Goal: Transaction & Acquisition: Purchase product/service

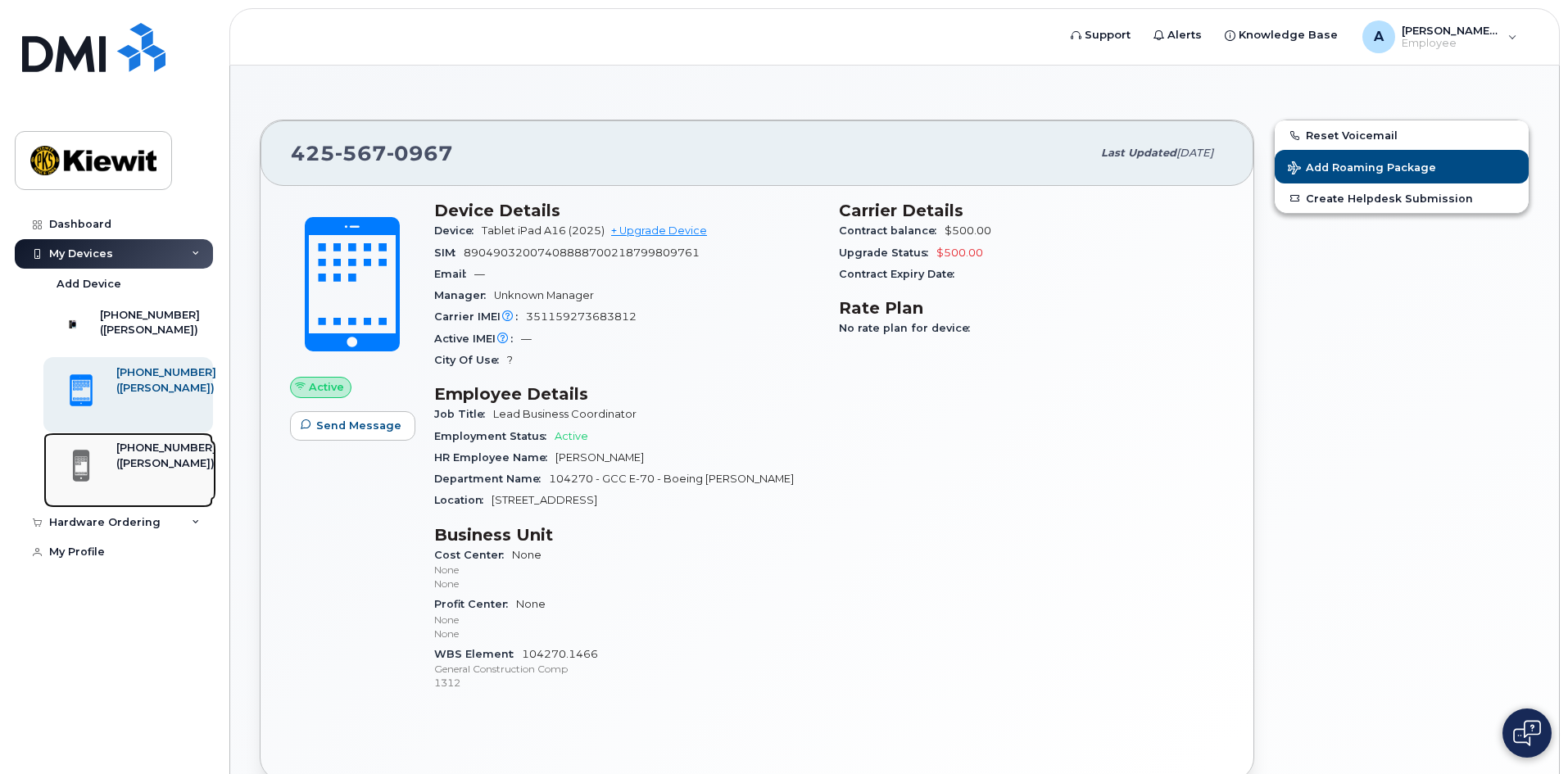
click at [112, 472] on div "425-567-0969 (Ashton Grogan)" at bounding box center [134, 469] width 165 height 59
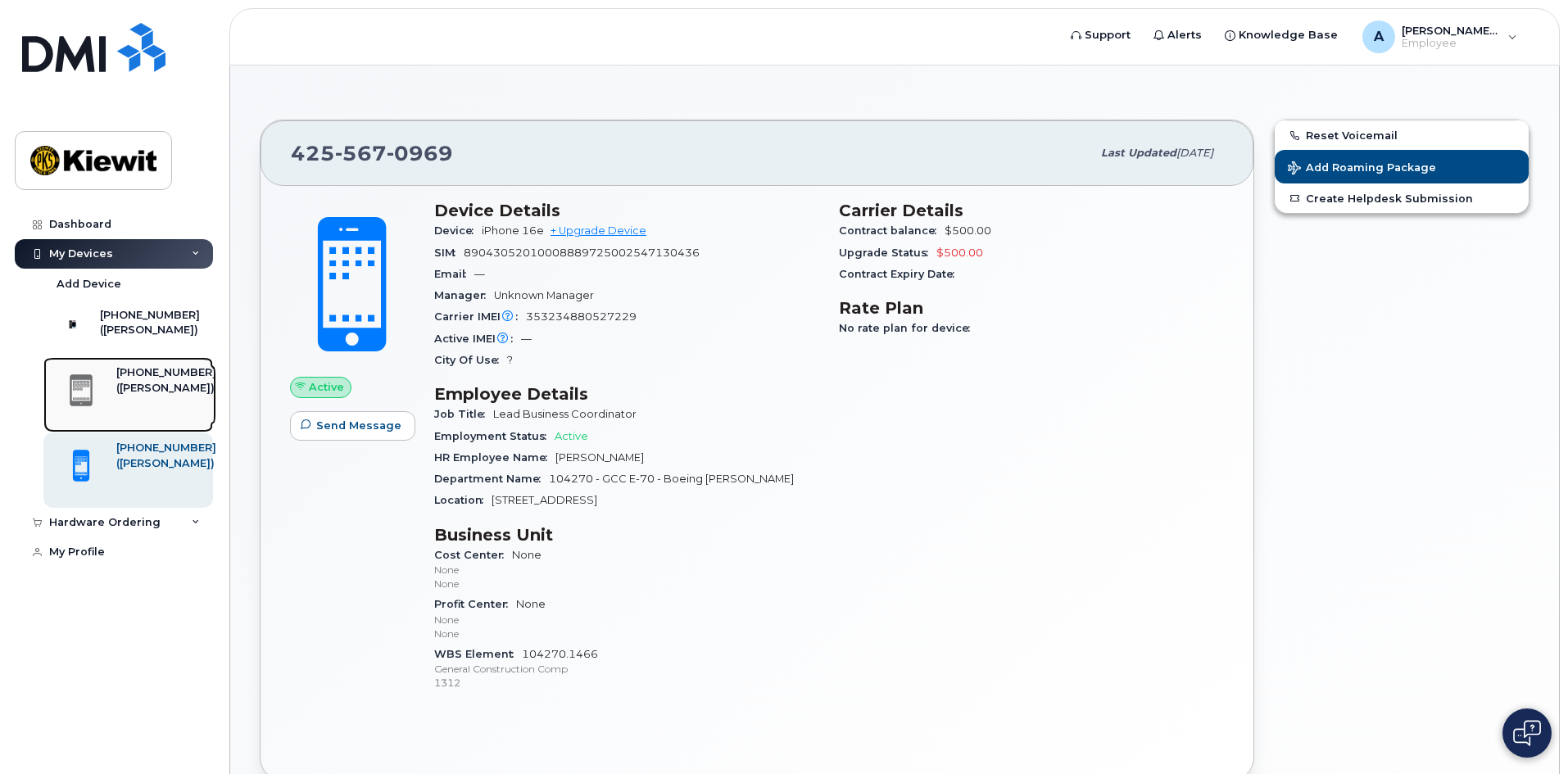
click at [122, 396] on div "([PERSON_NAME])" at bounding box center [167, 388] width 100 height 15
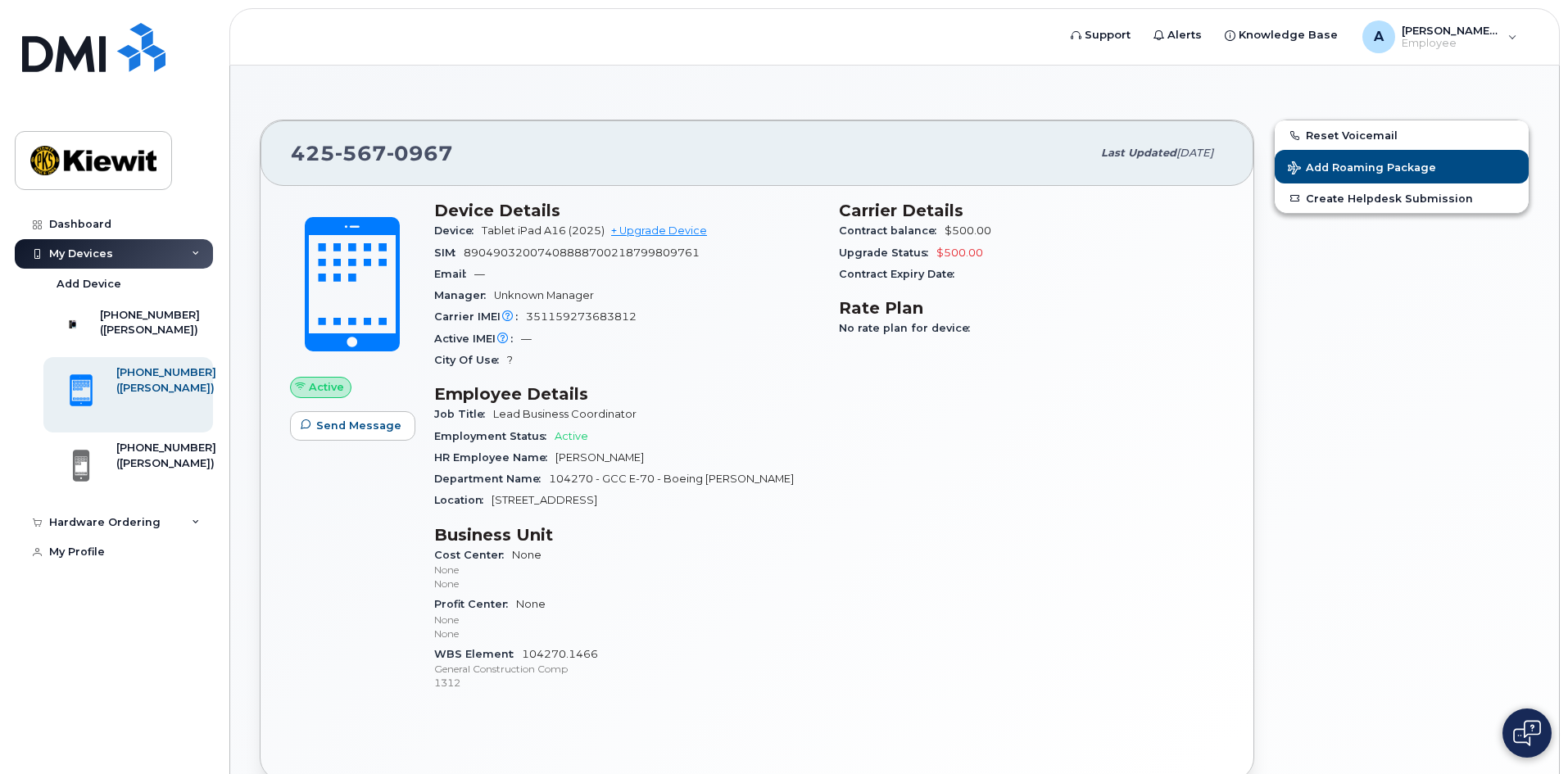
click at [309, 386] on span "Active" at bounding box center [327, 387] width 35 height 16
click at [135, 529] on div "Hardware Ordering" at bounding box center [104, 522] width 111 height 13
click at [104, 587] on div "New Order" at bounding box center [87, 584] width 62 height 15
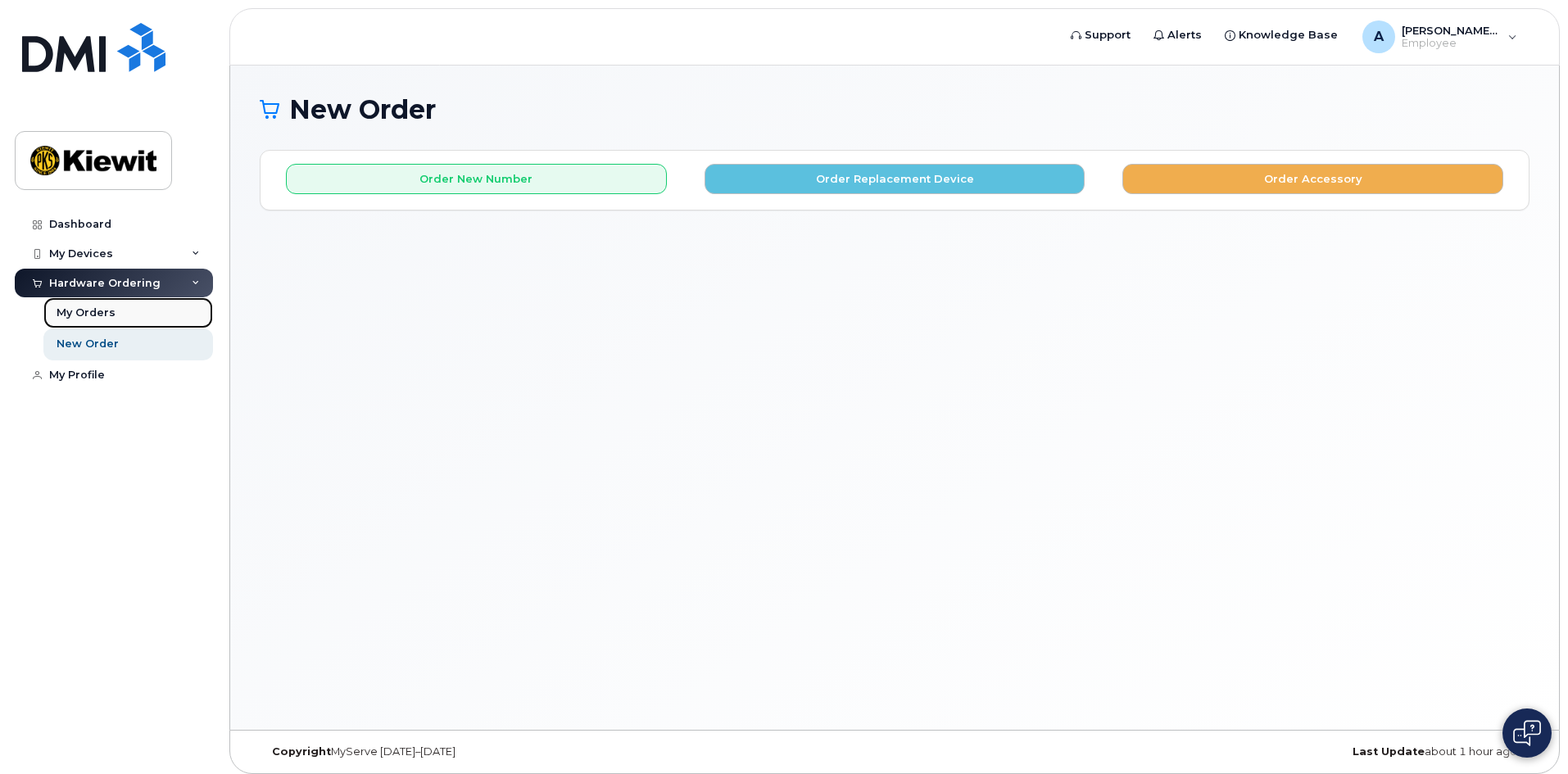
click at [86, 305] on div "My Orders" at bounding box center [85, 312] width 59 height 15
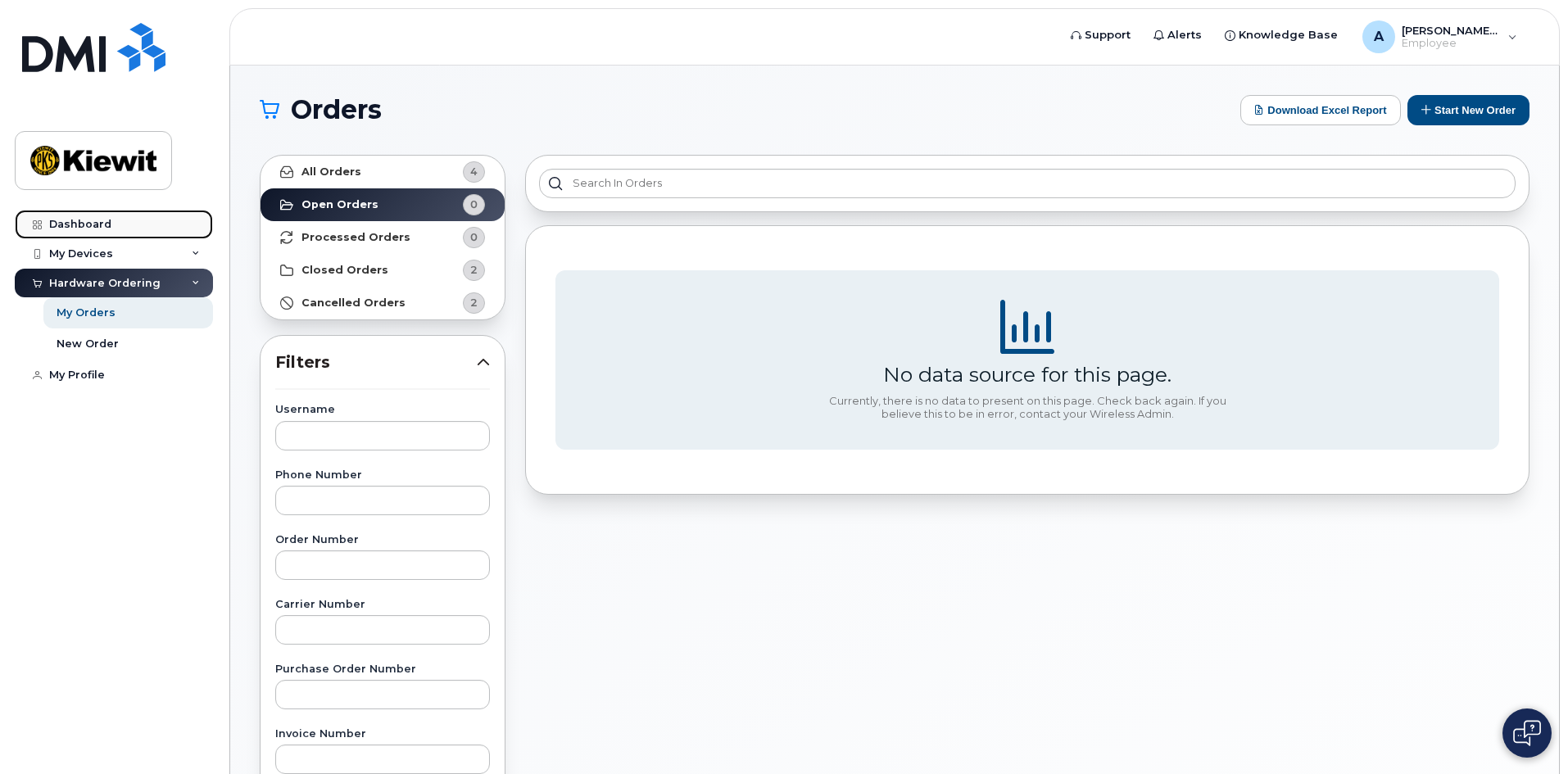
click at [99, 228] on div "Dashboard" at bounding box center [80, 224] width 62 height 13
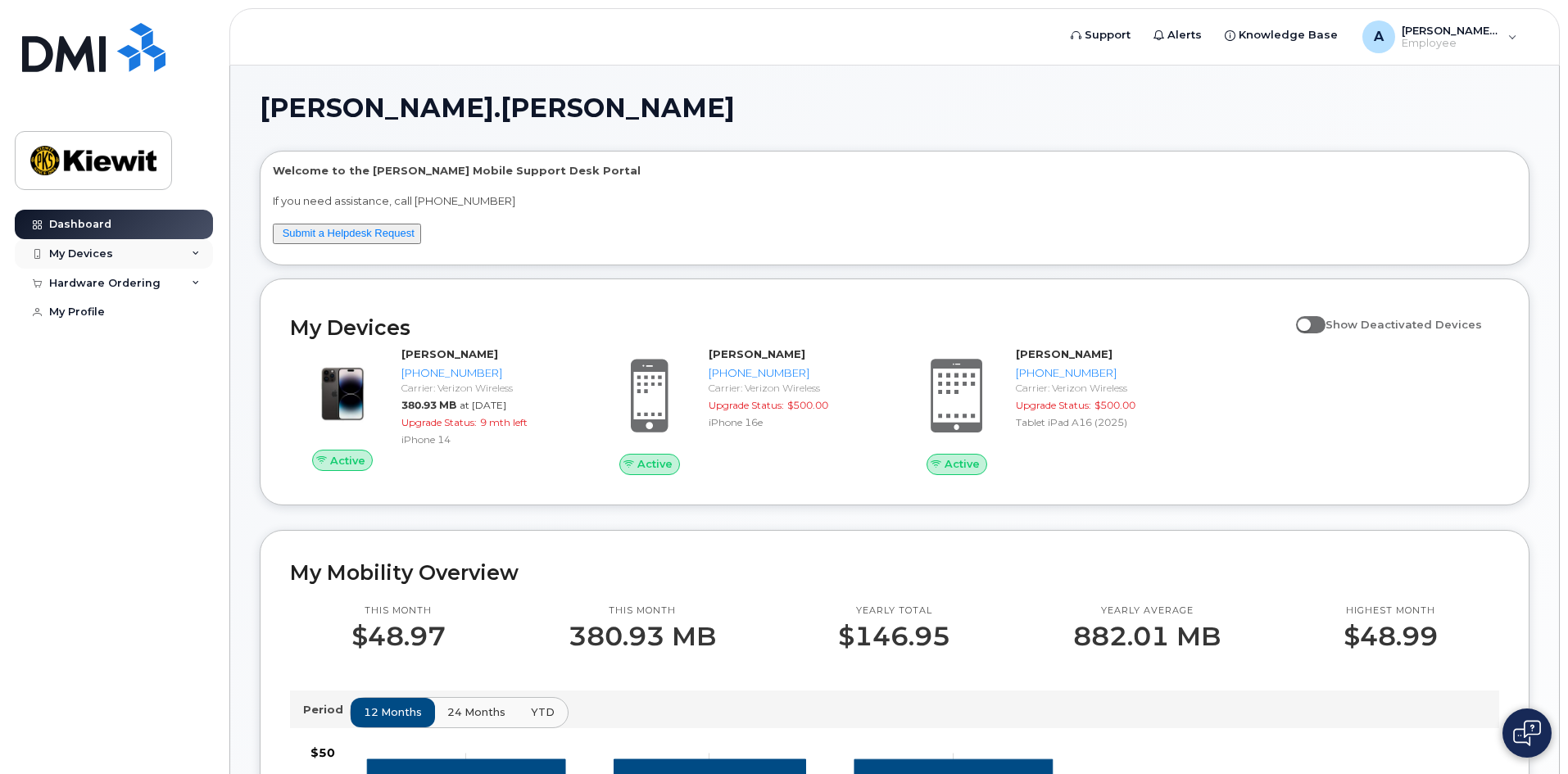
click at [126, 252] on div "My Devices" at bounding box center [114, 254] width 198 height 30
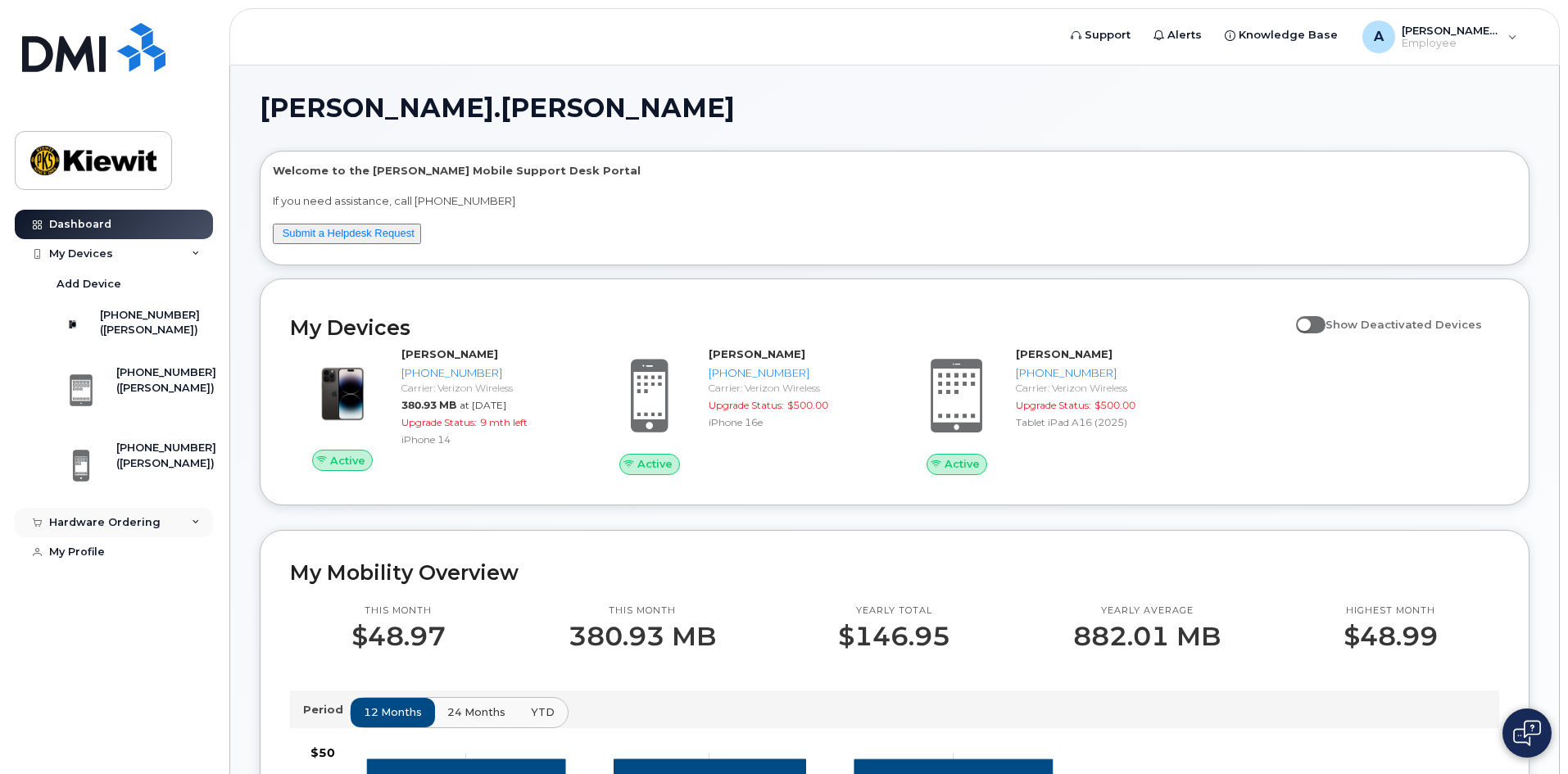
click at [149, 529] on div "Hardware Ordering" at bounding box center [104, 522] width 111 height 13
click at [139, 594] on link "New Order" at bounding box center [127, 584] width 169 height 31
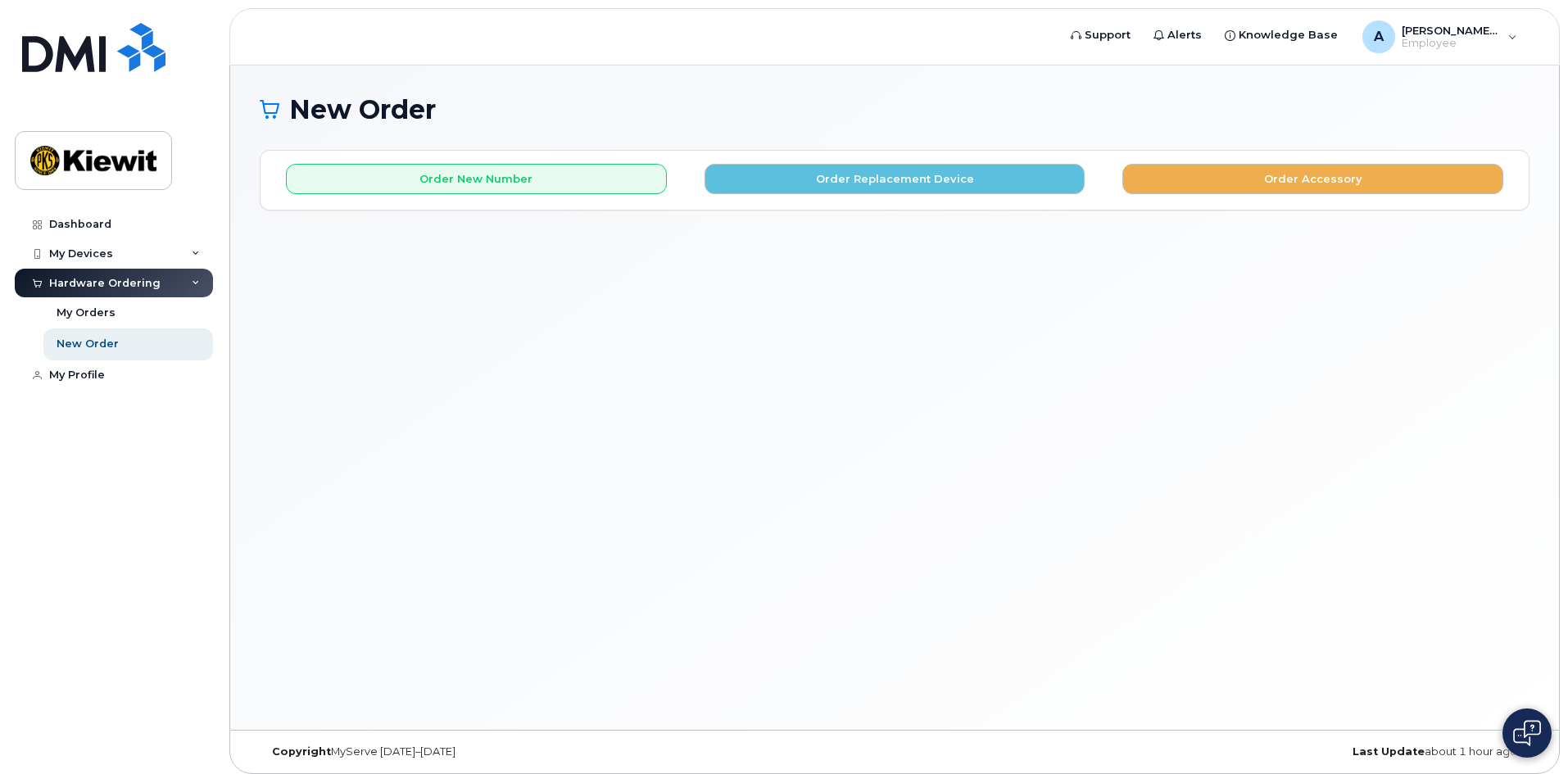
click at [139, 592] on div "Dashboard My Devices Add Device 425-623-5087 (ASHTON GROGAN) 425-567-0967 (Asht…" at bounding box center [116, 479] width 202 height 540
click at [139, 587] on div "Dashboard My Devices Add Device 425-623-5087 (ASHTON GROGAN) 425-567-0967 (Asht…" at bounding box center [116, 479] width 202 height 540
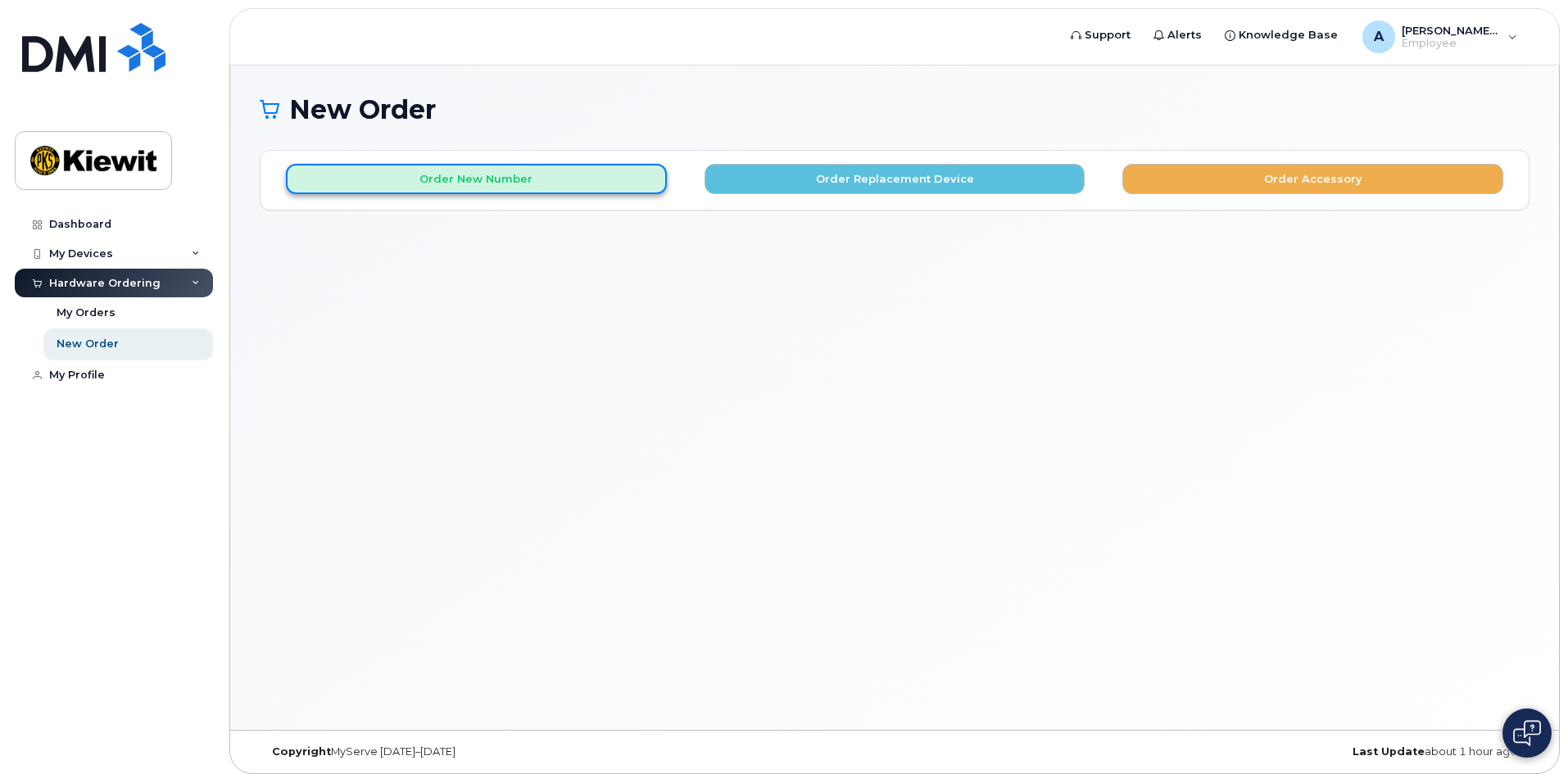
click at [501, 190] on button "Order New Number" at bounding box center [477, 179] width 381 height 31
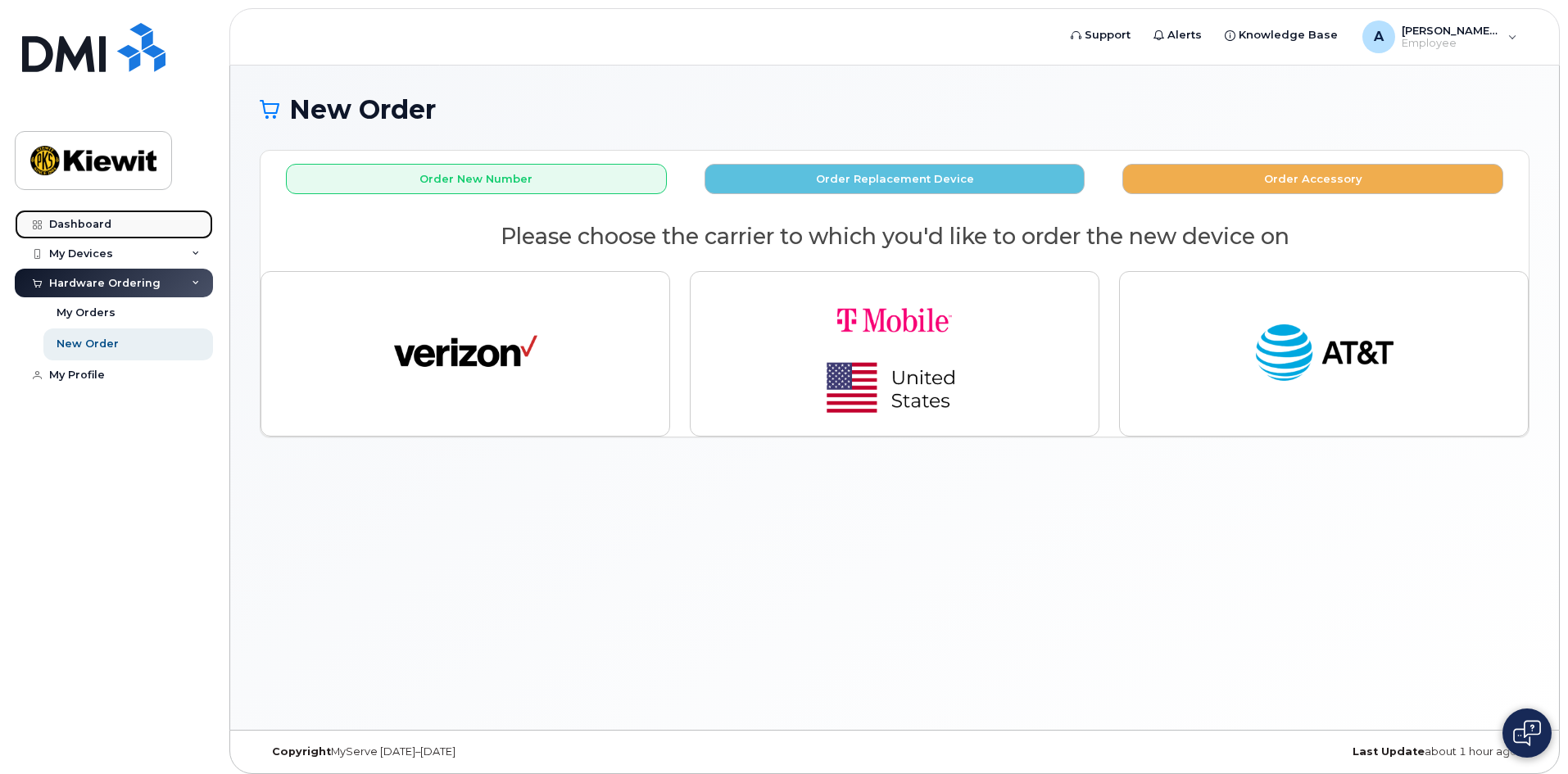
click at [141, 228] on link "Dashboard" at bounding box center [114, 225] width 198 height 30
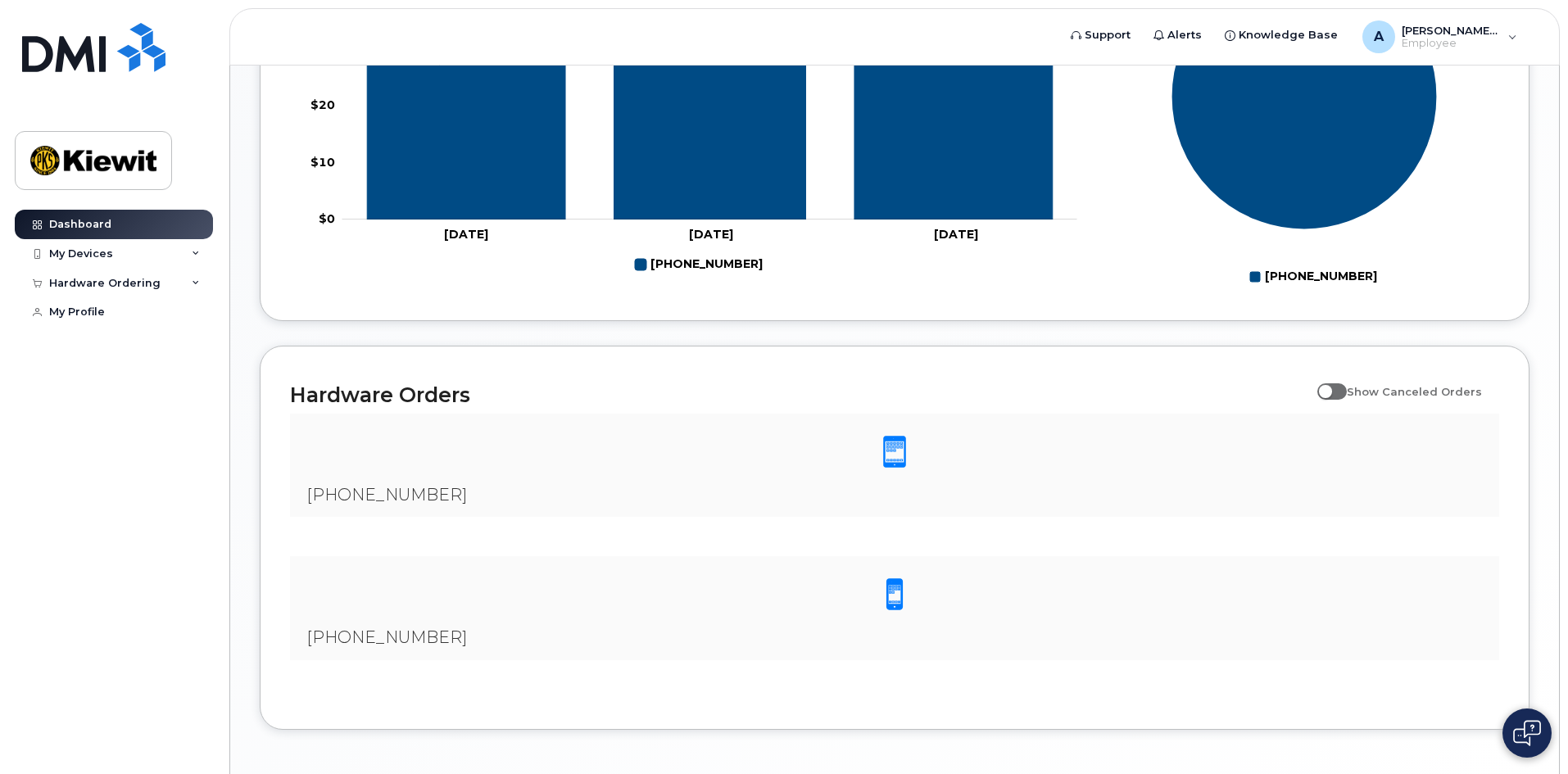
scroll to position [881, 0]
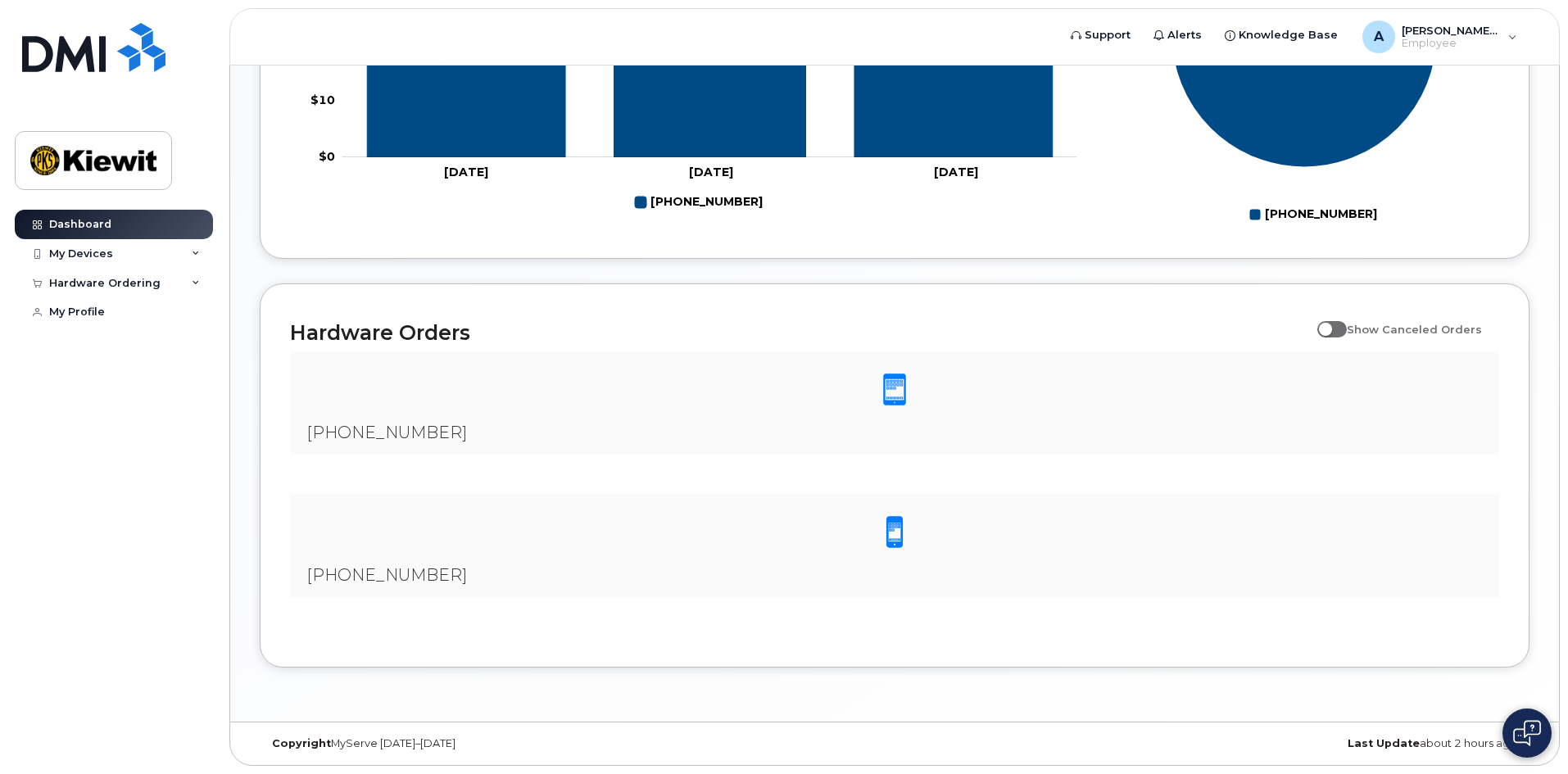
click at [468, 337] on h2 "Hardware Orders" at bounding box center [799, 333] width 1019 height 25
click at [897, 385] on span at bounding box center [894, 390] width 32 height 34
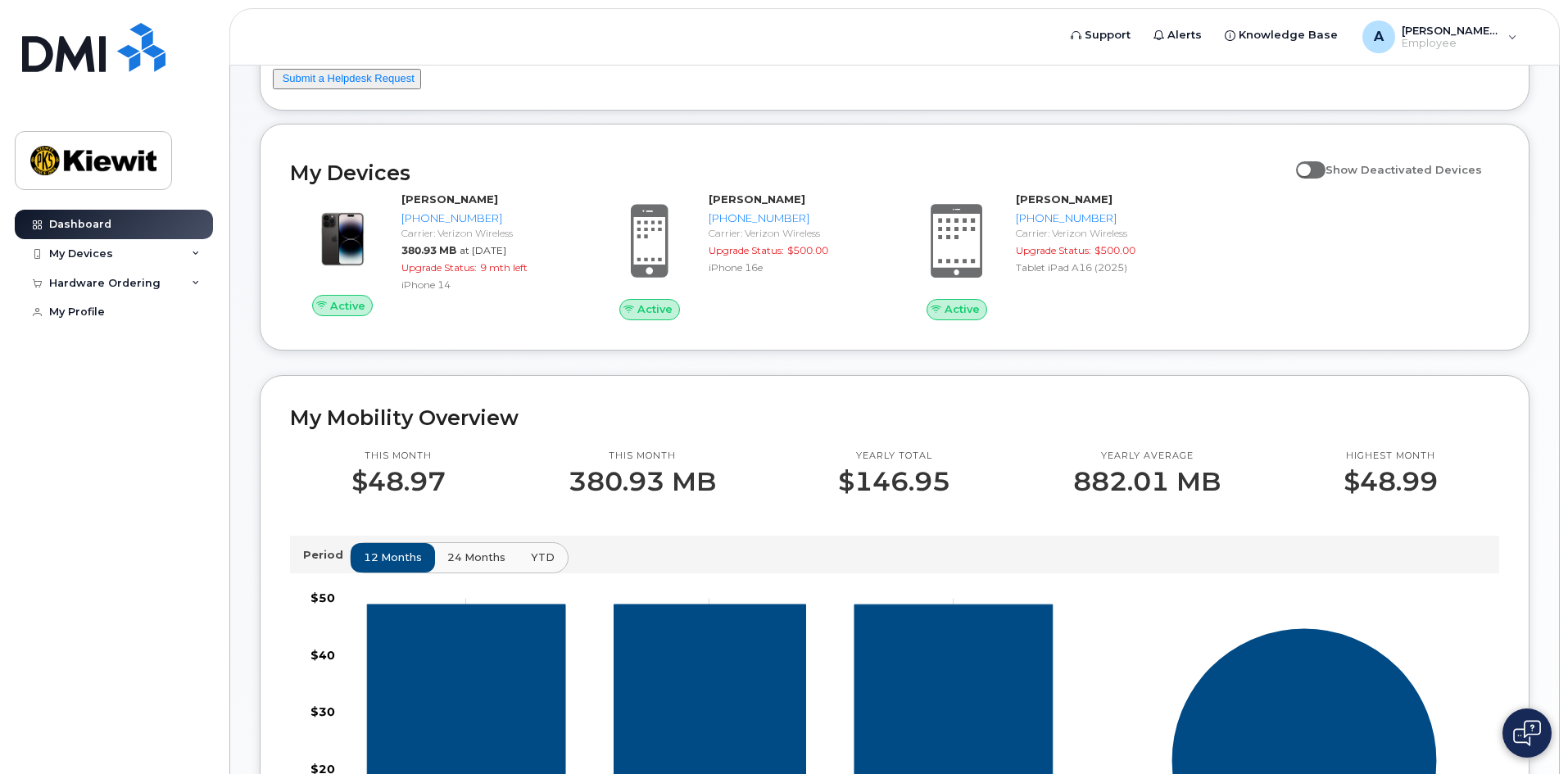
scroll to position [144, 0]
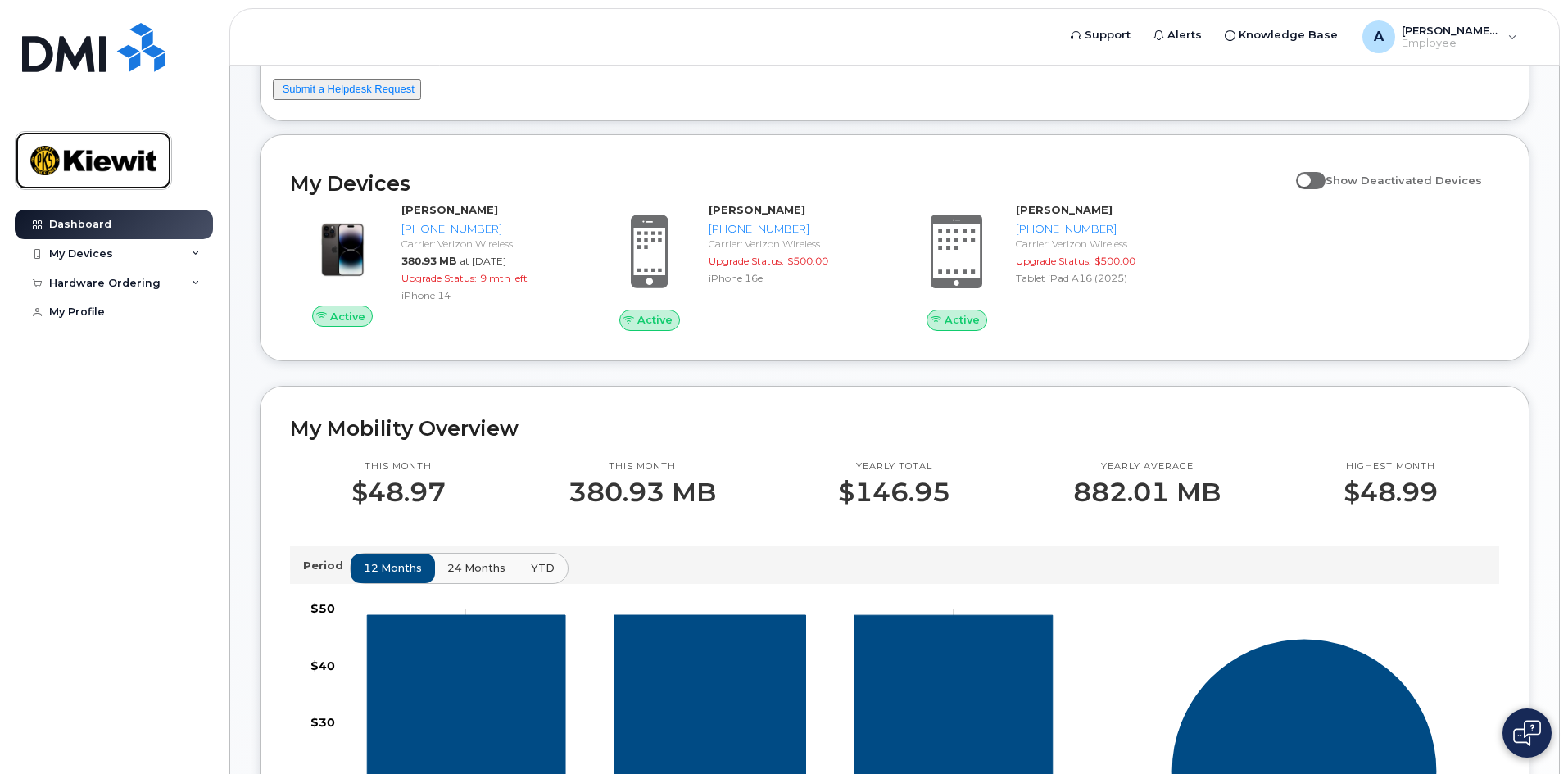
click at [131, 154] on img at bounding box center [94, 161] width 126 height 47
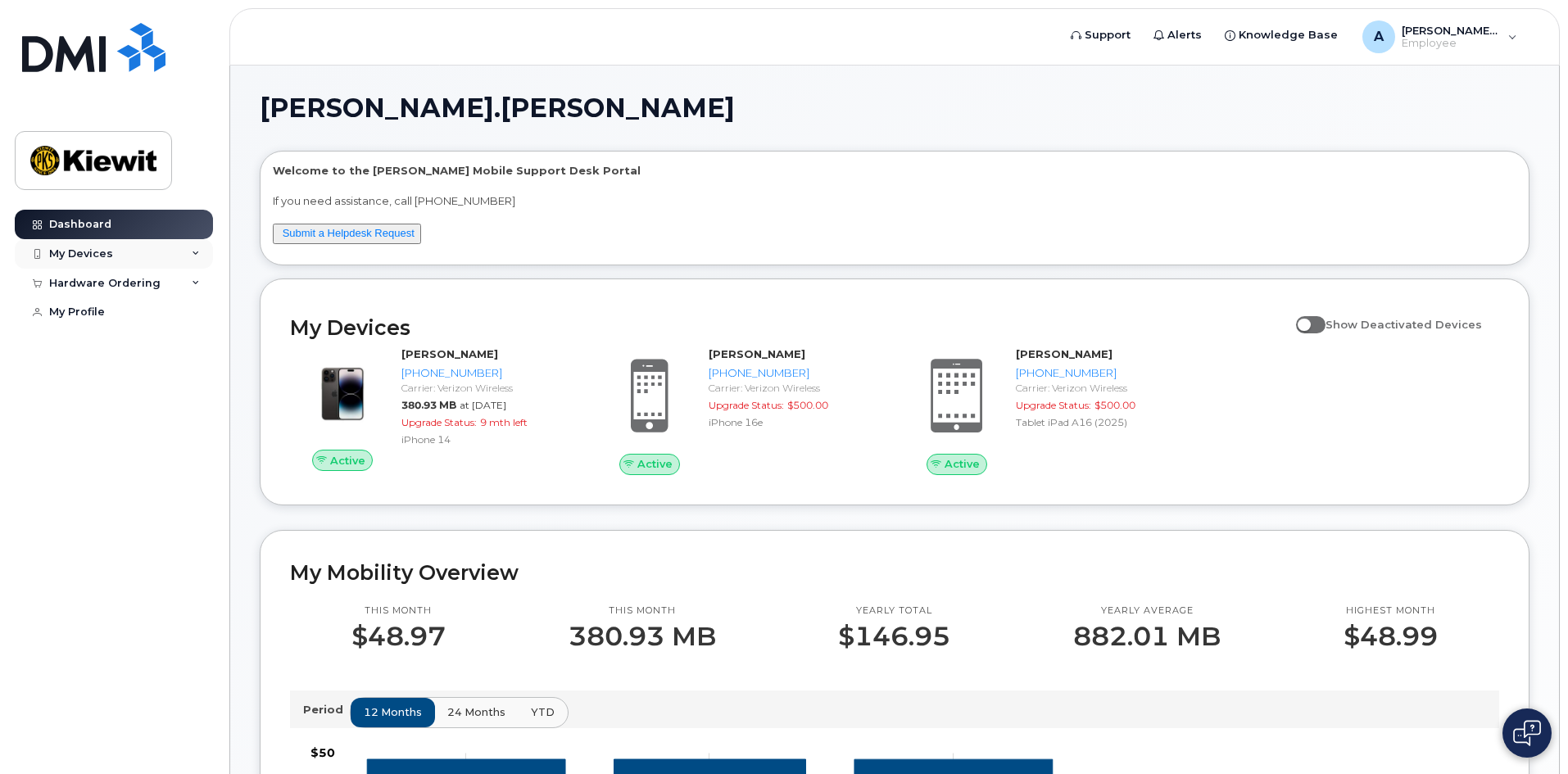
click at [150, 255] on div "My Devices" at bounding box center [114, 254] width 198 height 30
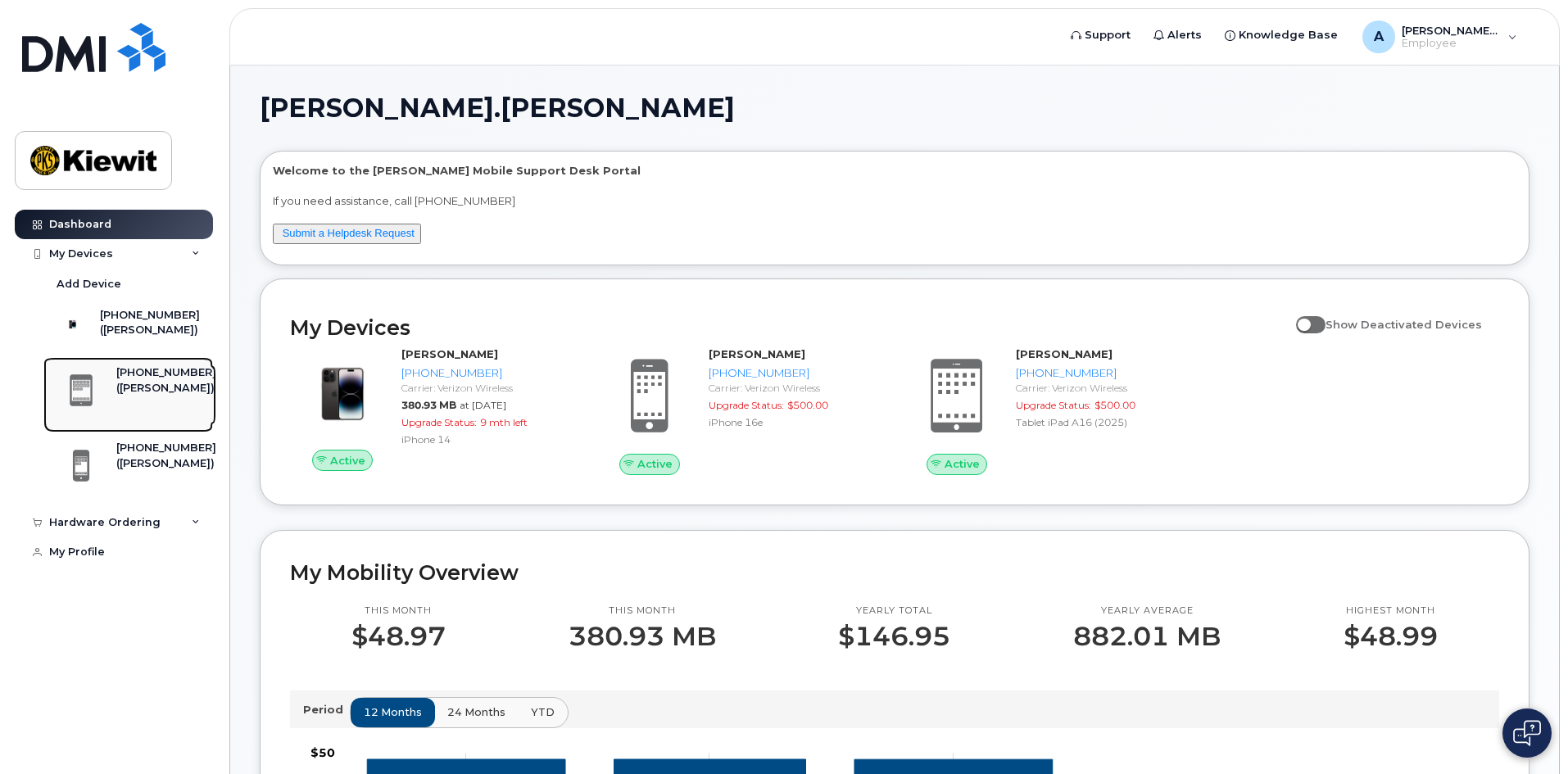
click at [156, 396] on div "([PERSON_NAME])" at bounding box center [167, 388] width 100 height 15
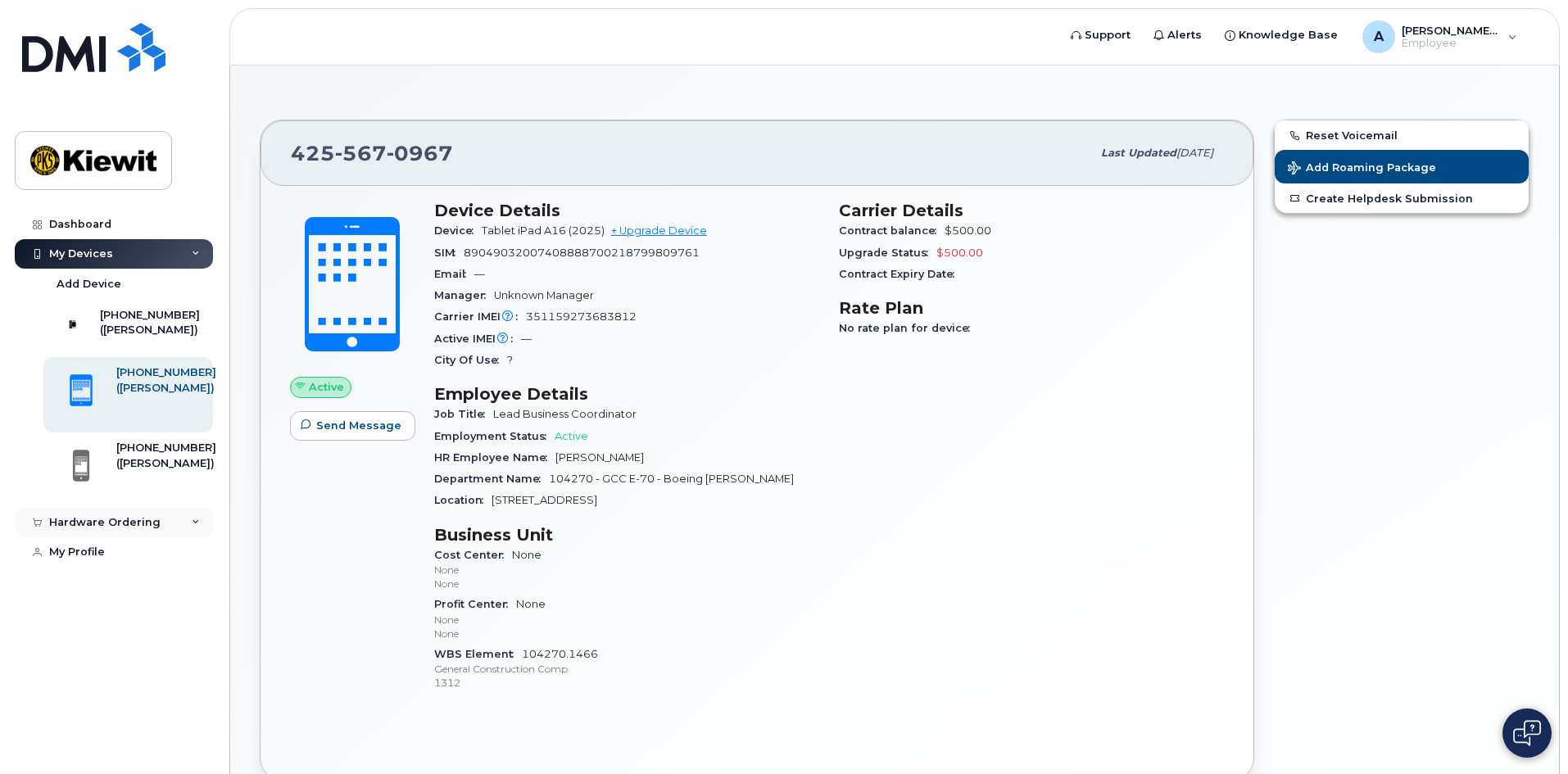
click at [132, 528] on div "Hardware Ordering" at bounding box center [104, 522] width 111 height 13
click at [116, 589] on link "New Order" at bounding box center [127, 584] width 169 height 31
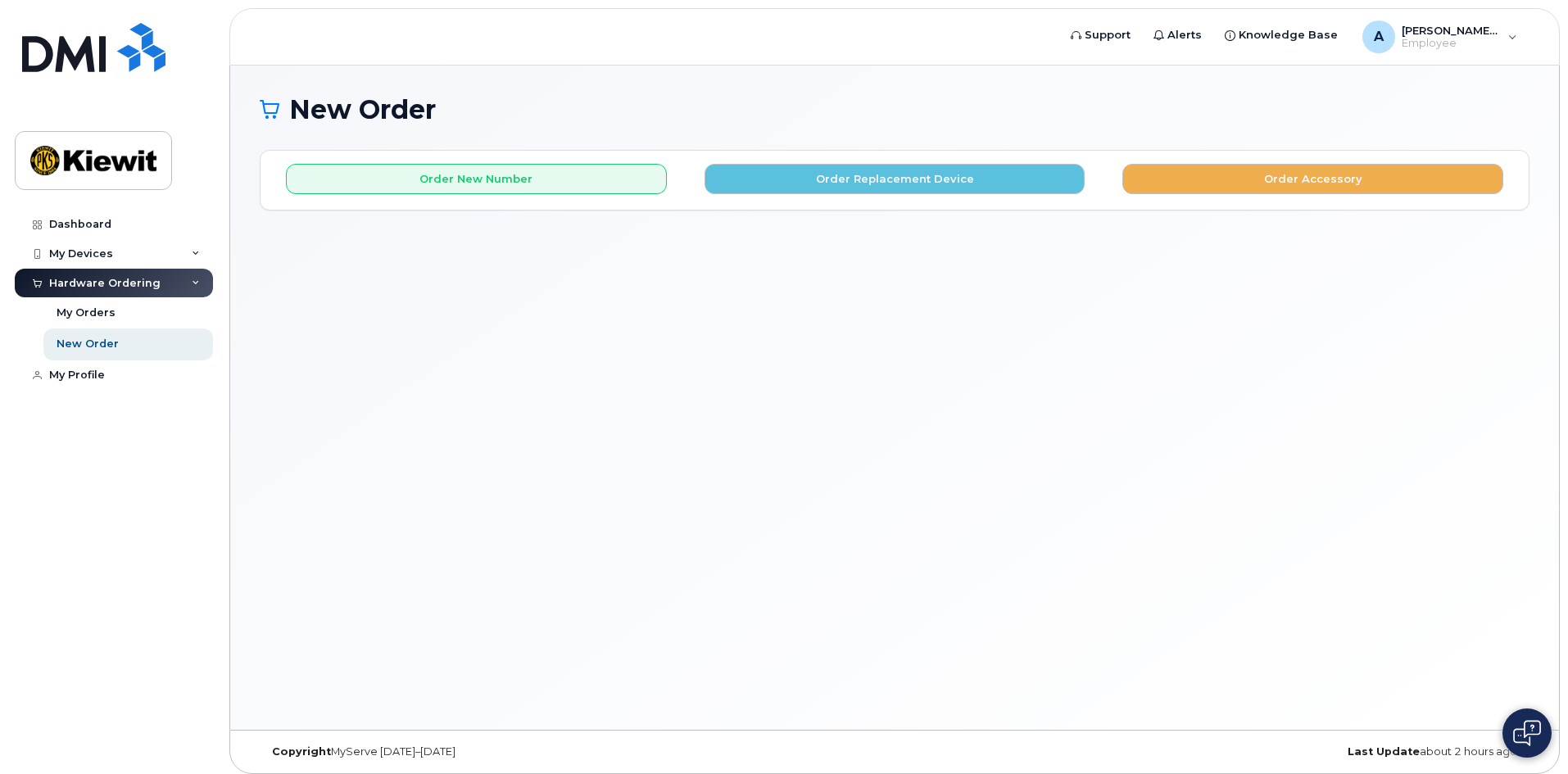
click at [503, 362] on div "New Order × Share This Order If you want to allow others to create or edit orde…" at bounding box center [895, 398] width 1329 height 664
click at [910, 181] on button "Order Replacement Device" at bounding box center [895, 179] width 381 height 31
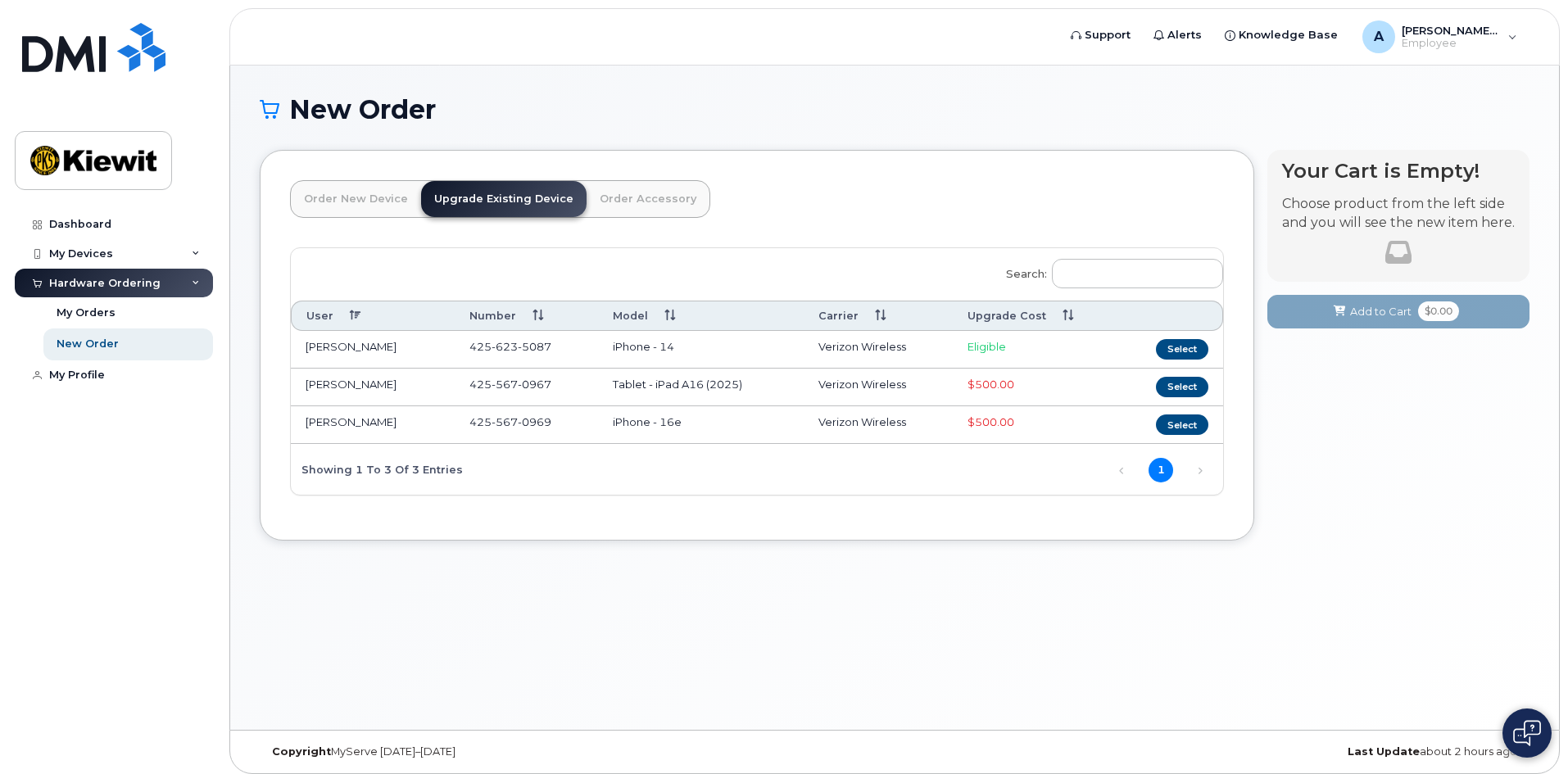
click at [629, 197] on link "Order Accessory" at bounding box center [648, 198] width 123 height 36
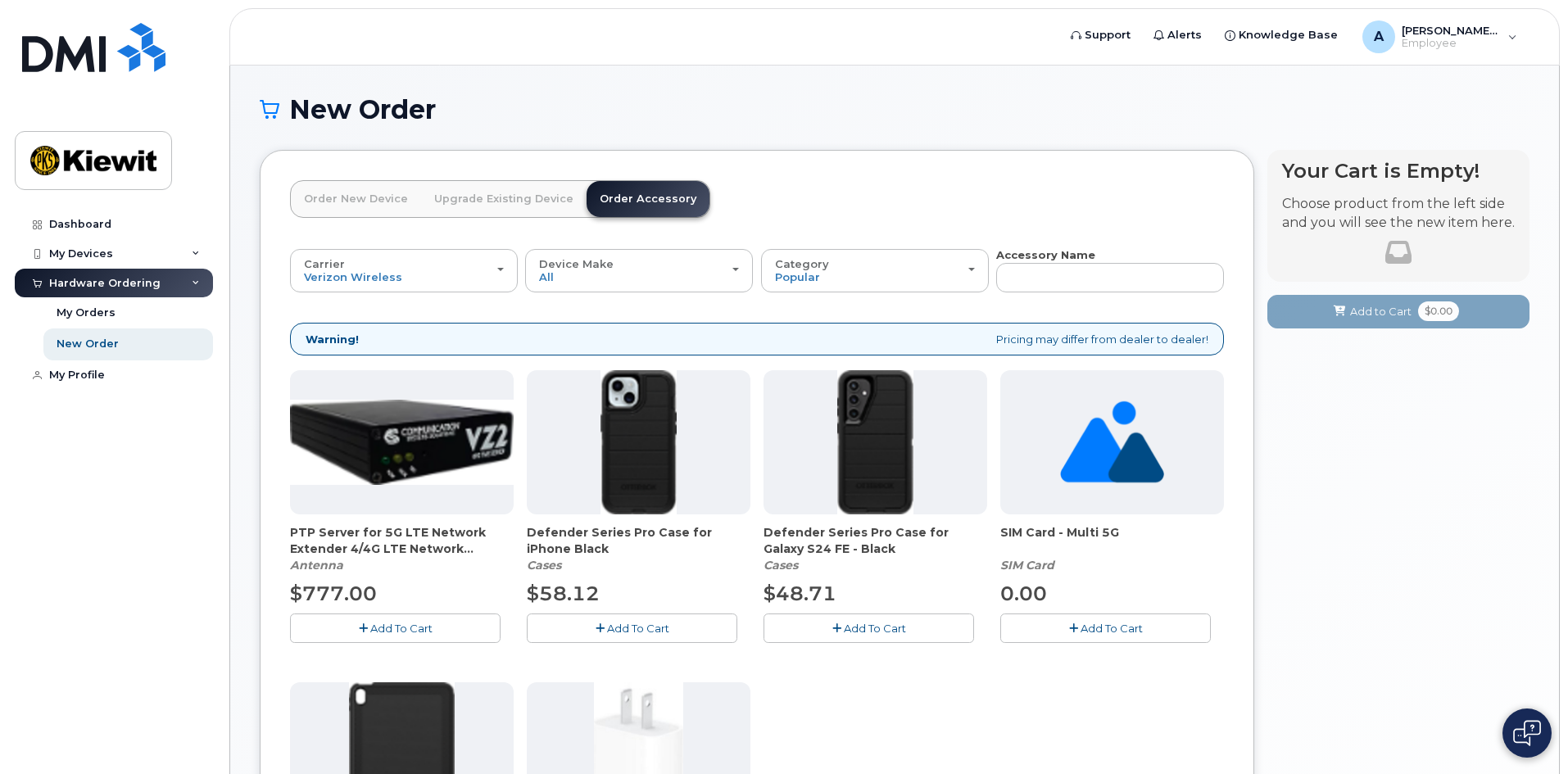
click at [356, 199] on link "Order New Device" at bounding box center [356, 198] width 130 height 36
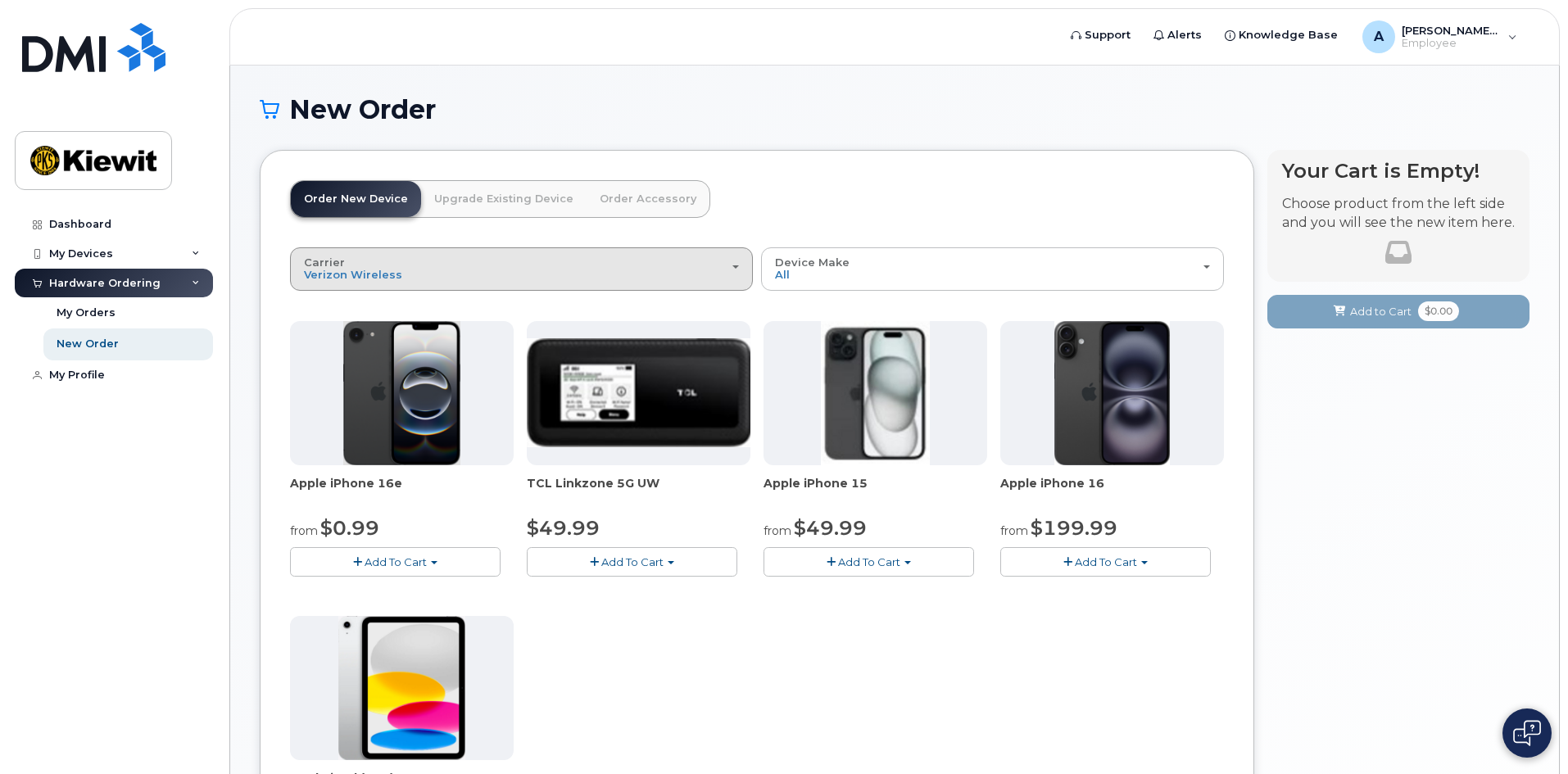
click at [517, 258] on div "Carrier Verizon Wireless T-Mobile AT&T Wireless" at bounding box center [521, 269] width 435 height 25
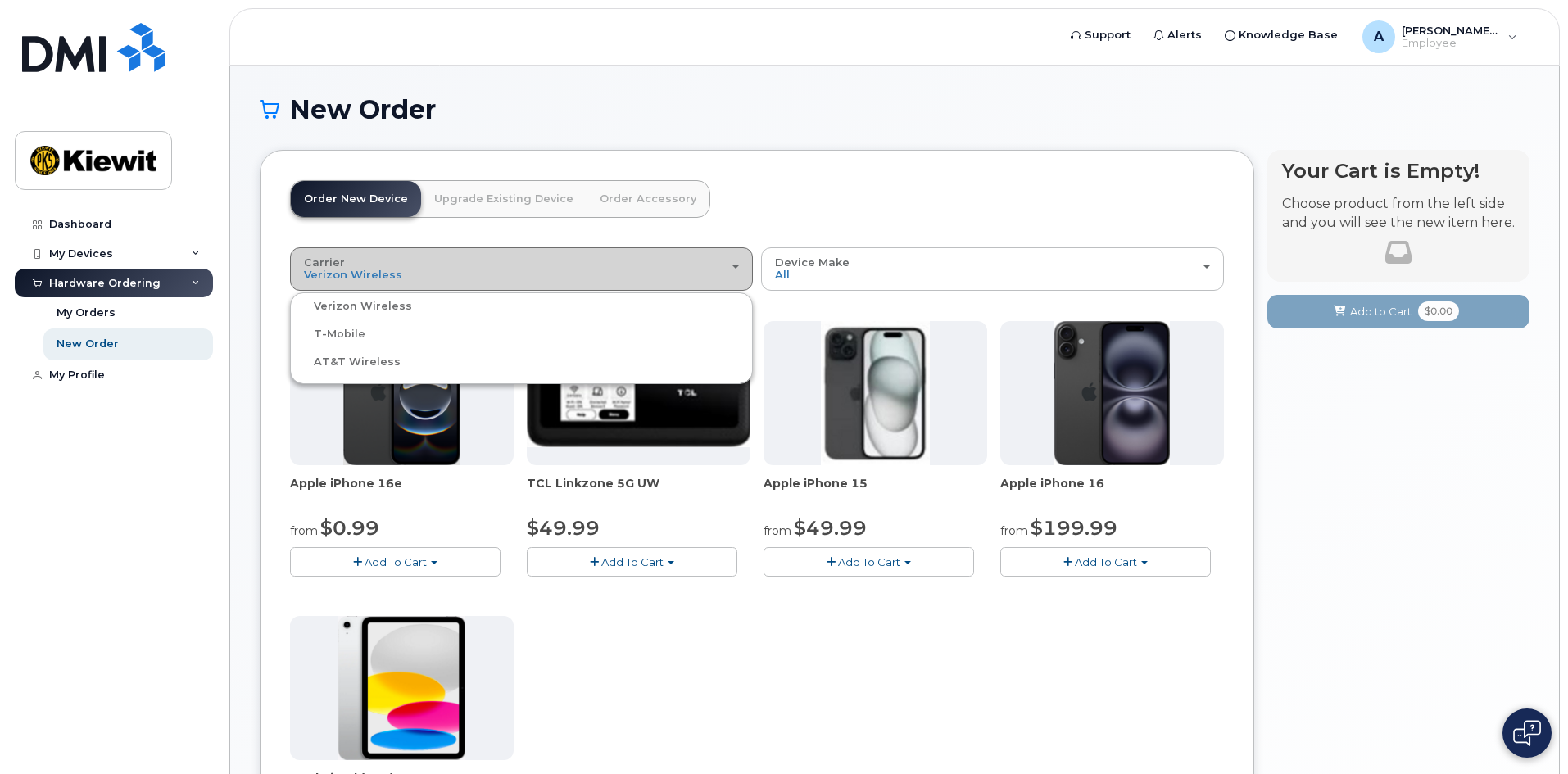
click at [517, 259] on div "Carrier Verizon Wireless T-Mobile AT&T Wireless" at bounding box center [521, 269] width 435 height 25
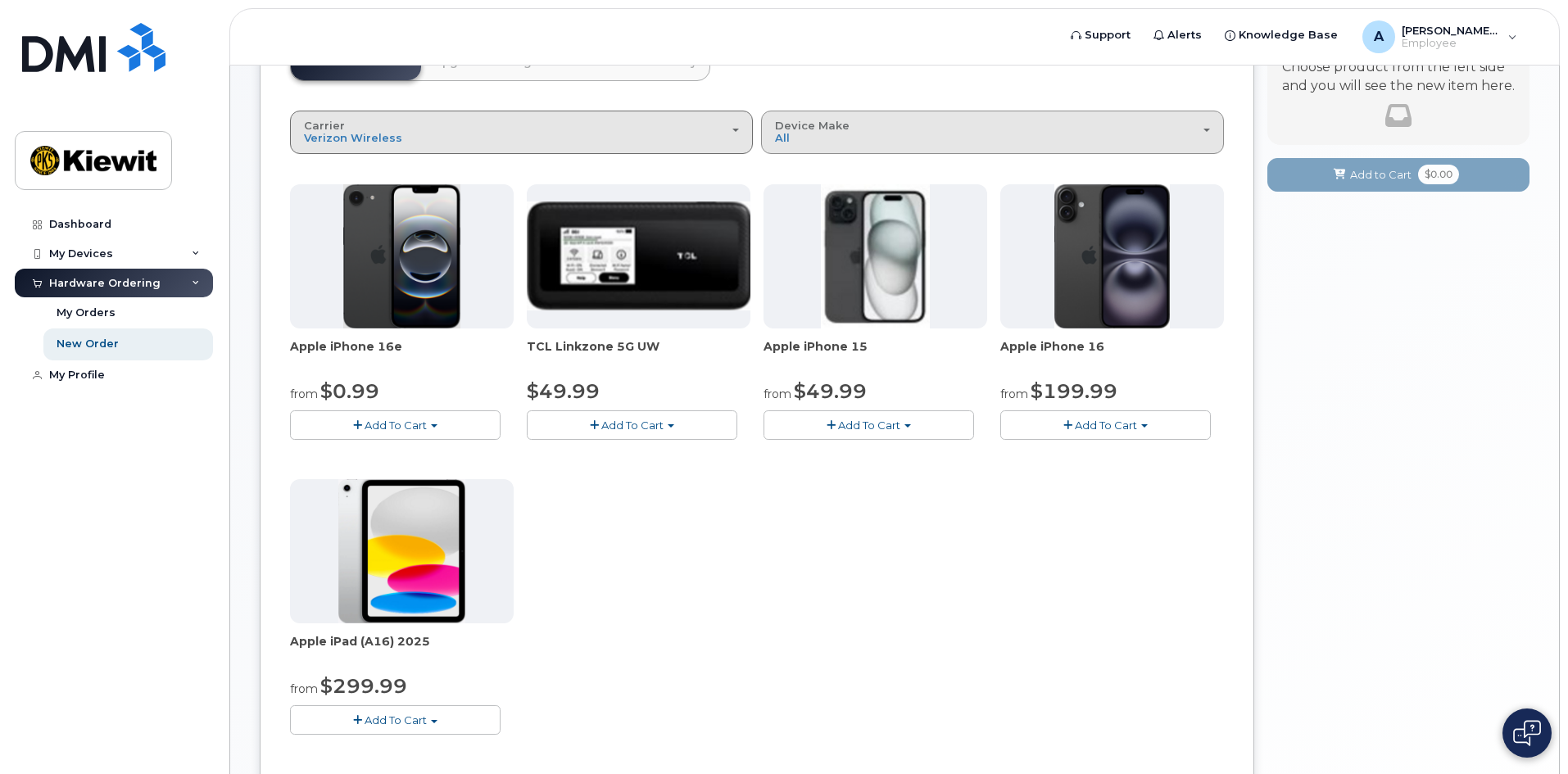
scroll to position [164, 0]
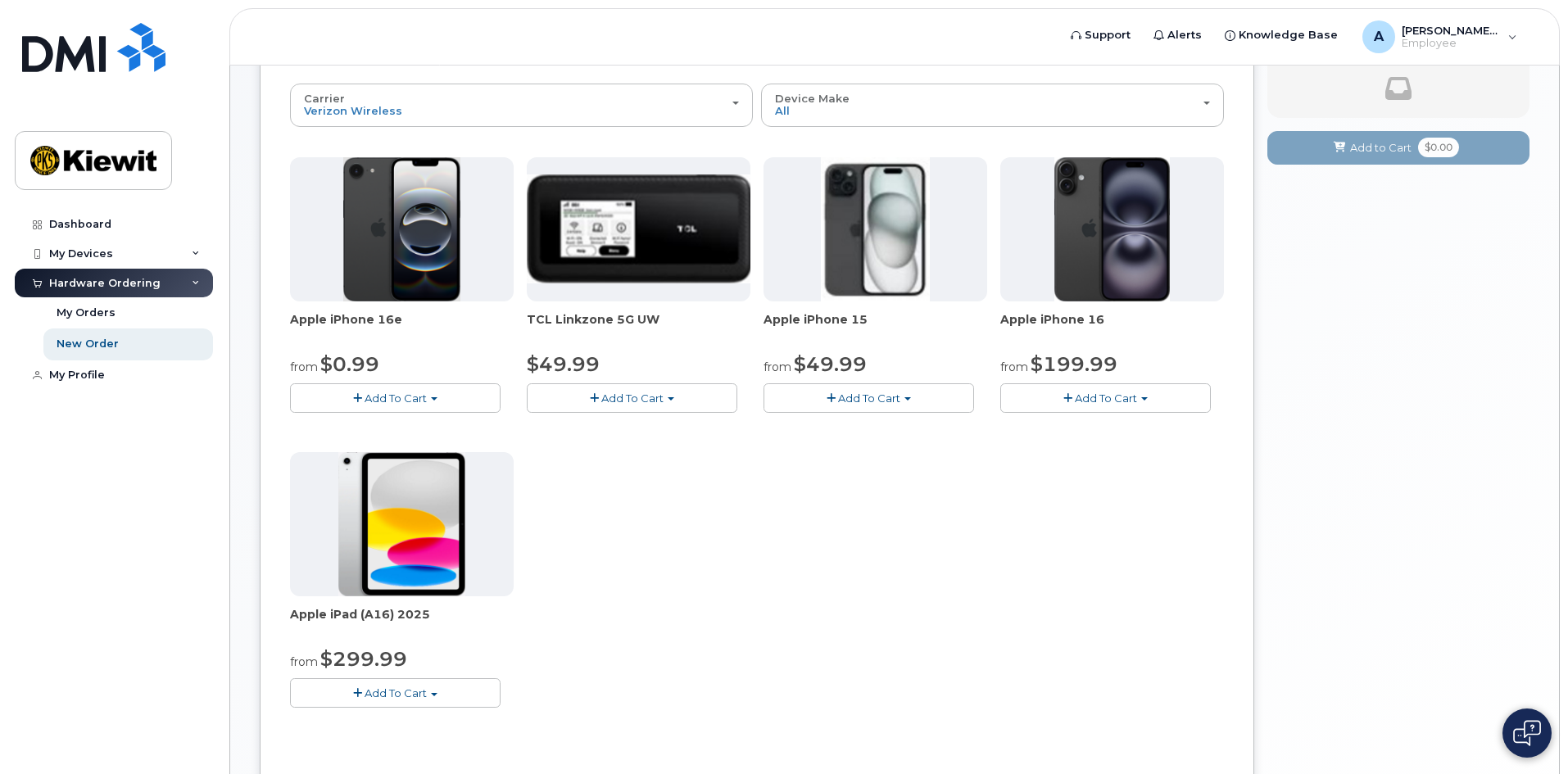
click at [371, 564] on img at bounding box center [401, 524] width 127 height 144
click at [362, 694] on button "Add To Cart" at bounding box center [395, 692] width 211 height 29
click at [619, 608] on div "Apple iPhone 16e from $0.99 Add To Cart $0.99 - 2 Year Activation (128GB) $599.…" at bounding box center [757, 445] width 934 height 577
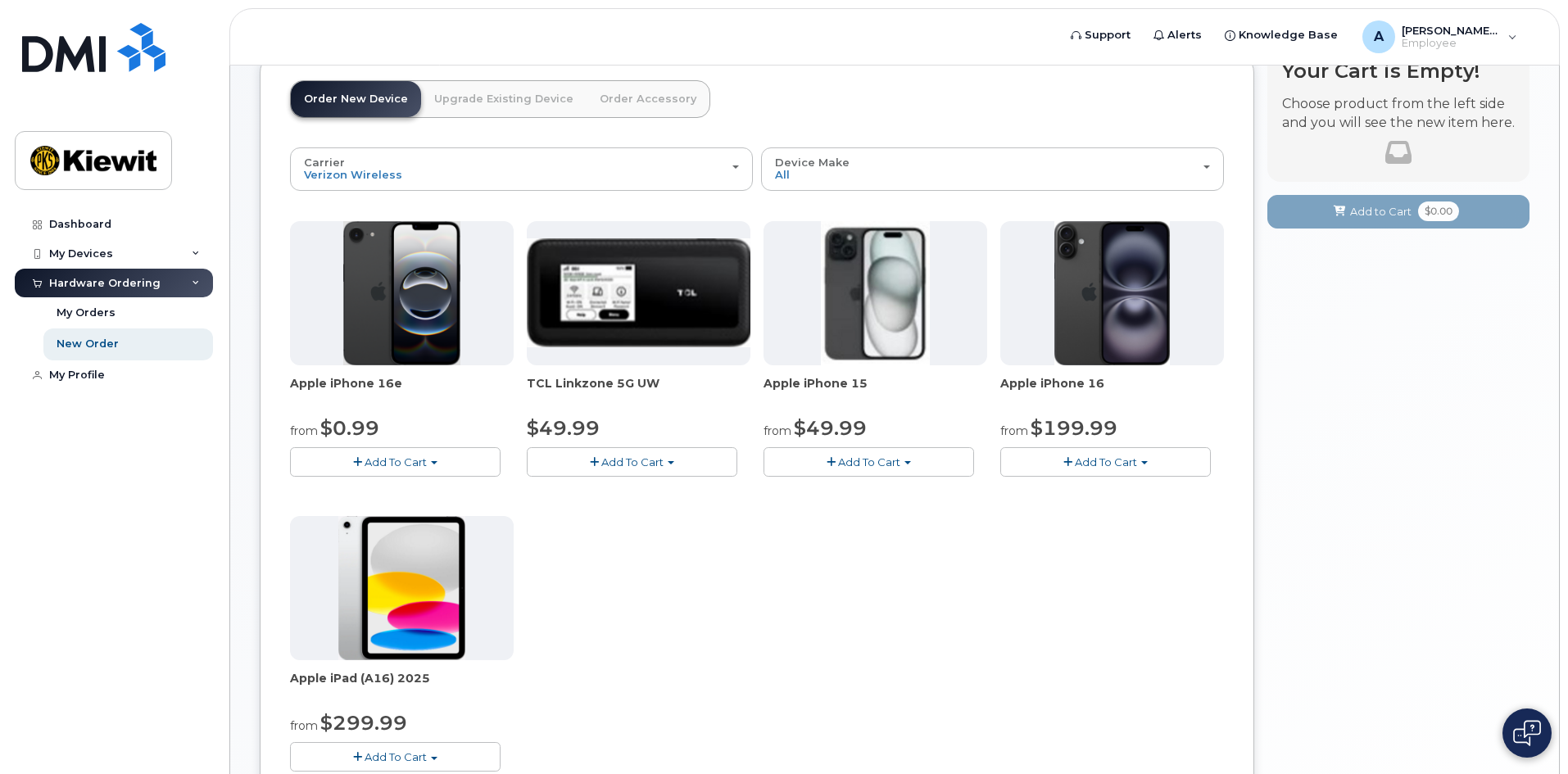
scroll to position [0, 0]
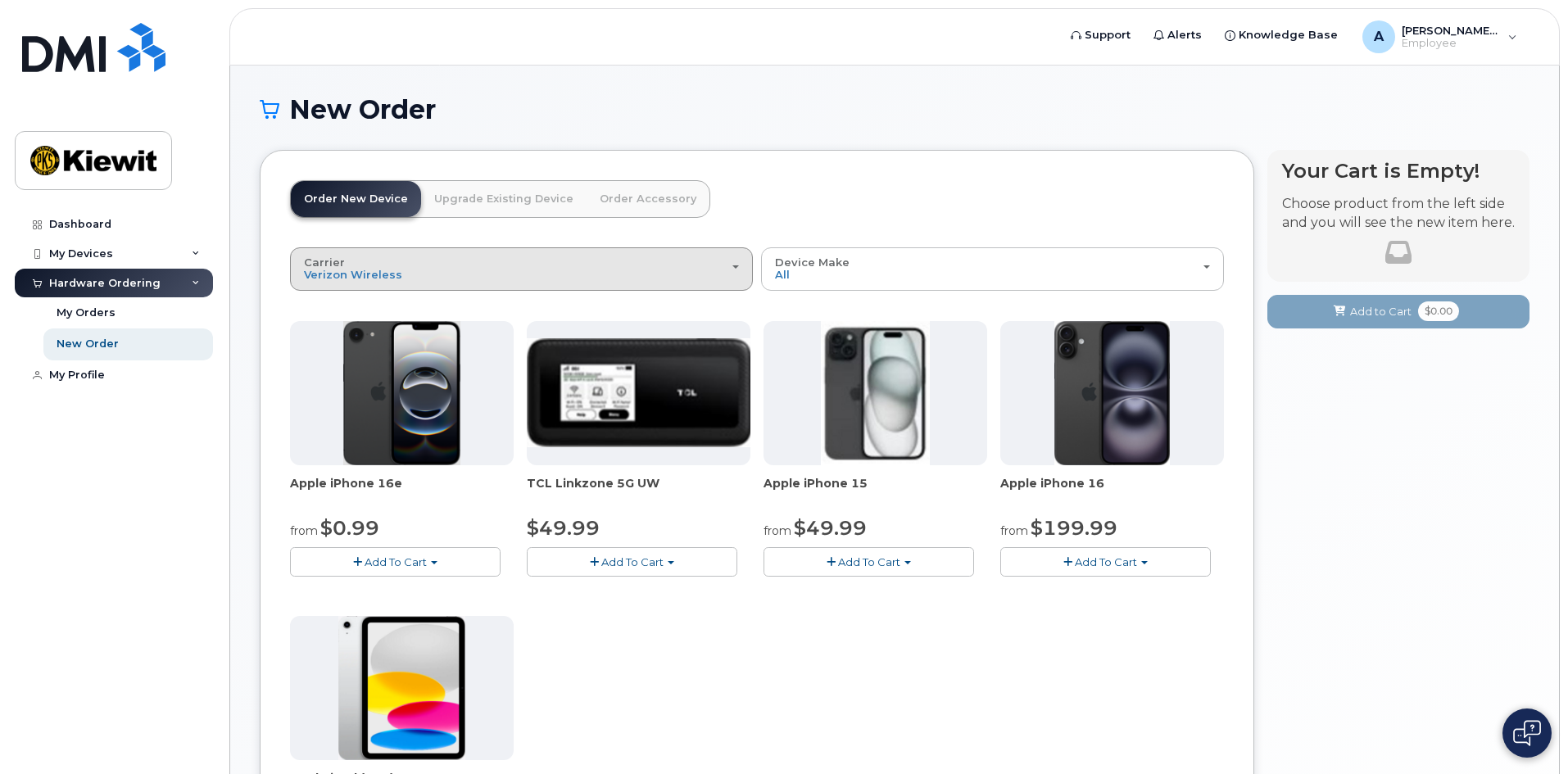
click at [646, 276] on div "Carrier Verizon Wireless T-Mobile AT&T Wireless" at bounding box center [521, 269] width 435 height 25
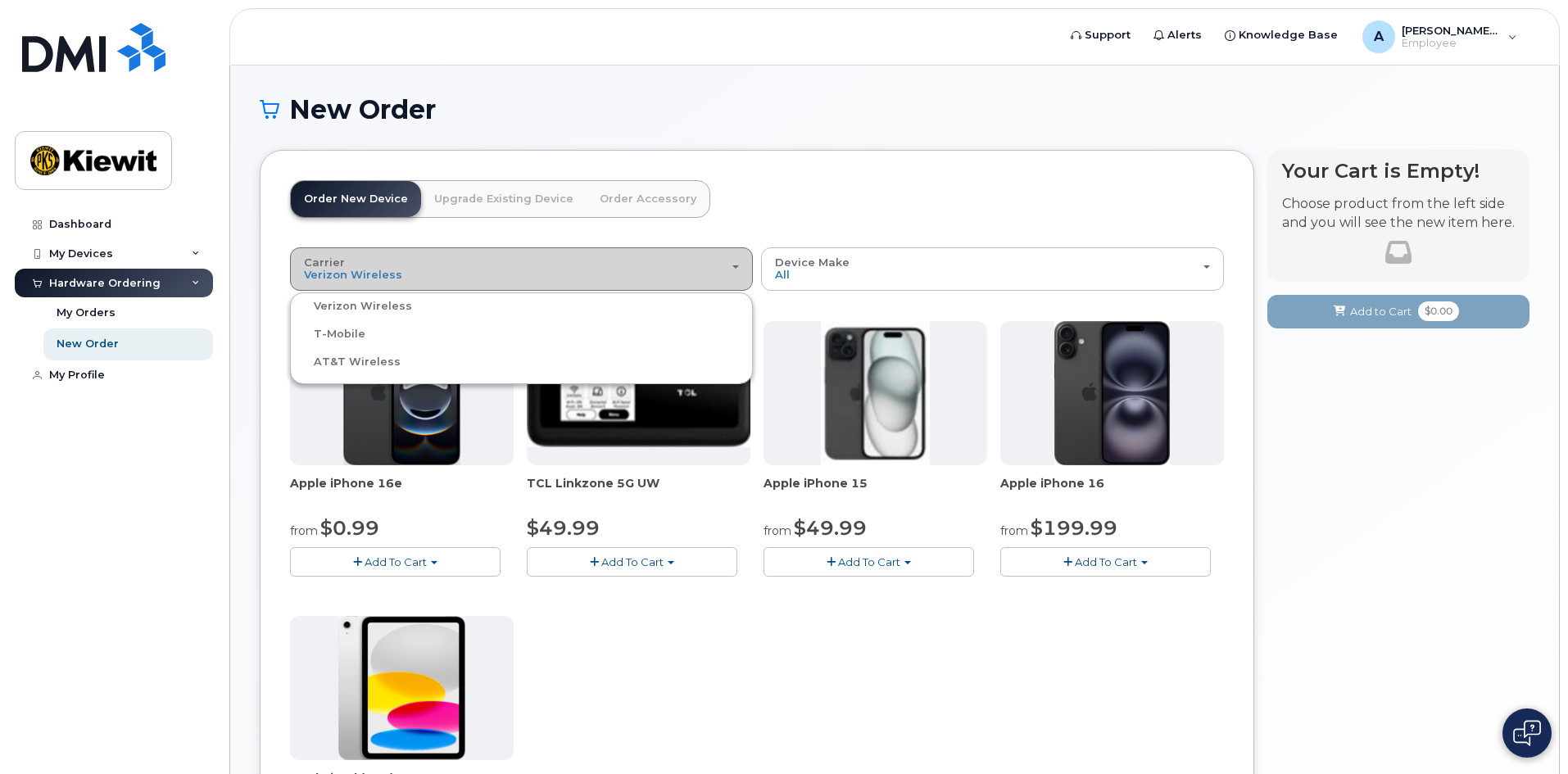
click at [569, 264] on div "Carrier Verizon Wireless T-Mobile AT&T Wireless" at bounding box center [521, 269] width 435 height 25
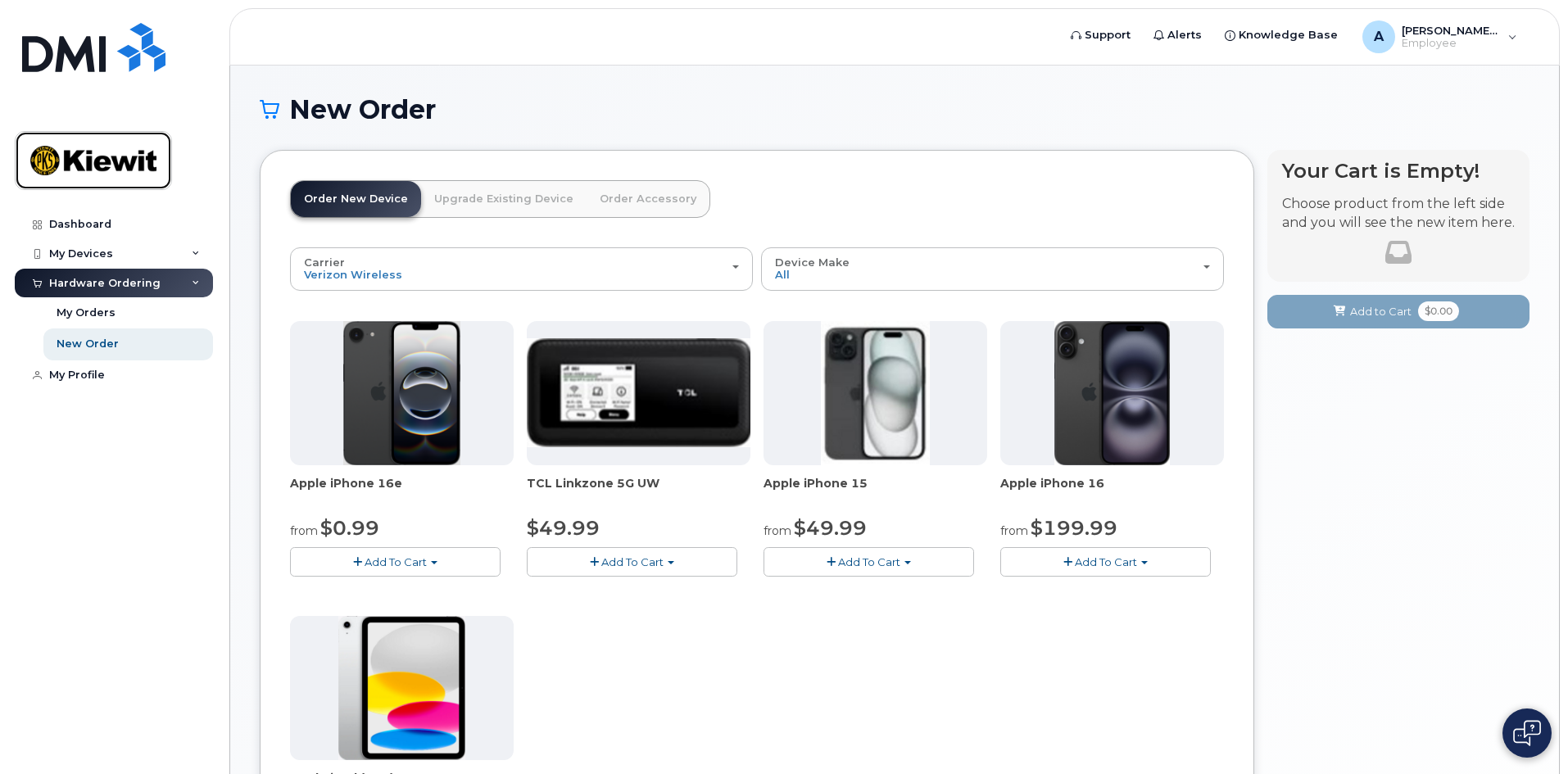
click at [79, 179] on img at bounding box center [94, 161] width 126 height 47
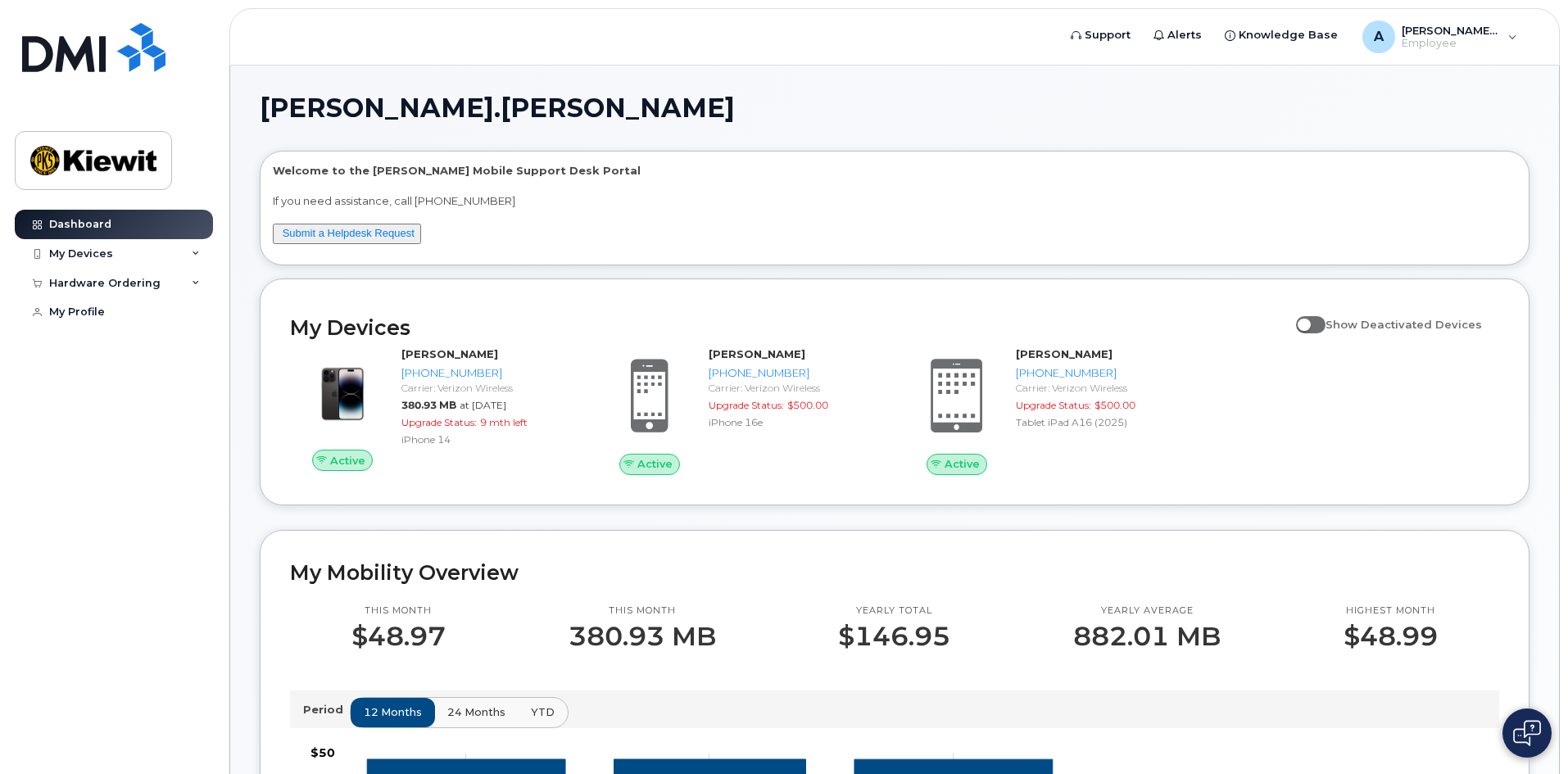
click at [82, 411] on div "Dashboard My Devices Add Device [PHONE_NUMBER] ([PERSON_NAME]) [PHONE_NUMBER] (…" at bounding box center [116, 479] width 202 height 540
click at [176, 276] on div "Hardware Ordering" at bounding box center [114, 283] width 198 height 30
click at [105, 318] on div "My Orders" at bounding box center [85, 312] width 59 height 15
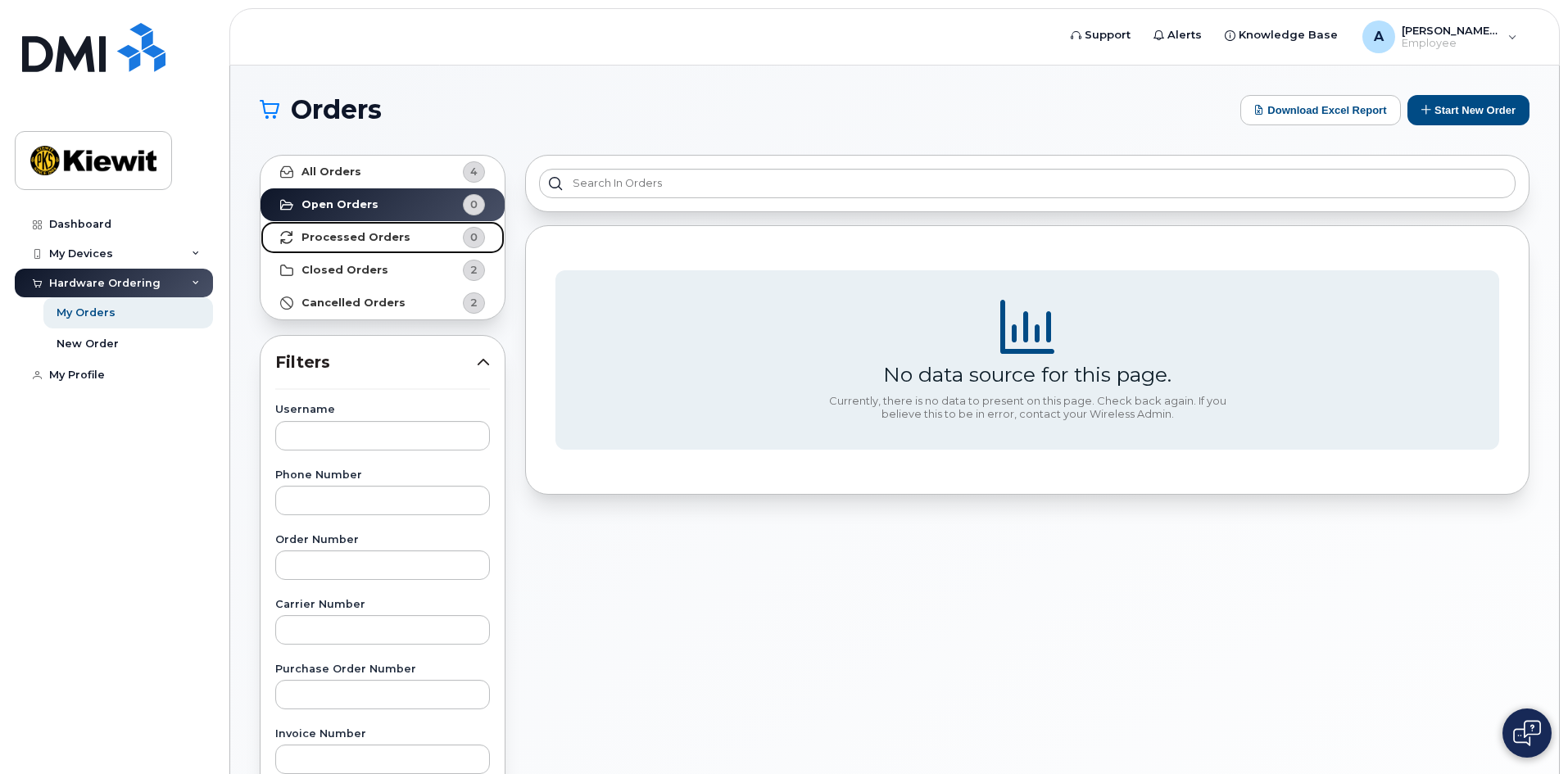
click at [353, 250] on link "Processed Orders 0" at bounding box center [383, 237] width 244 height 32
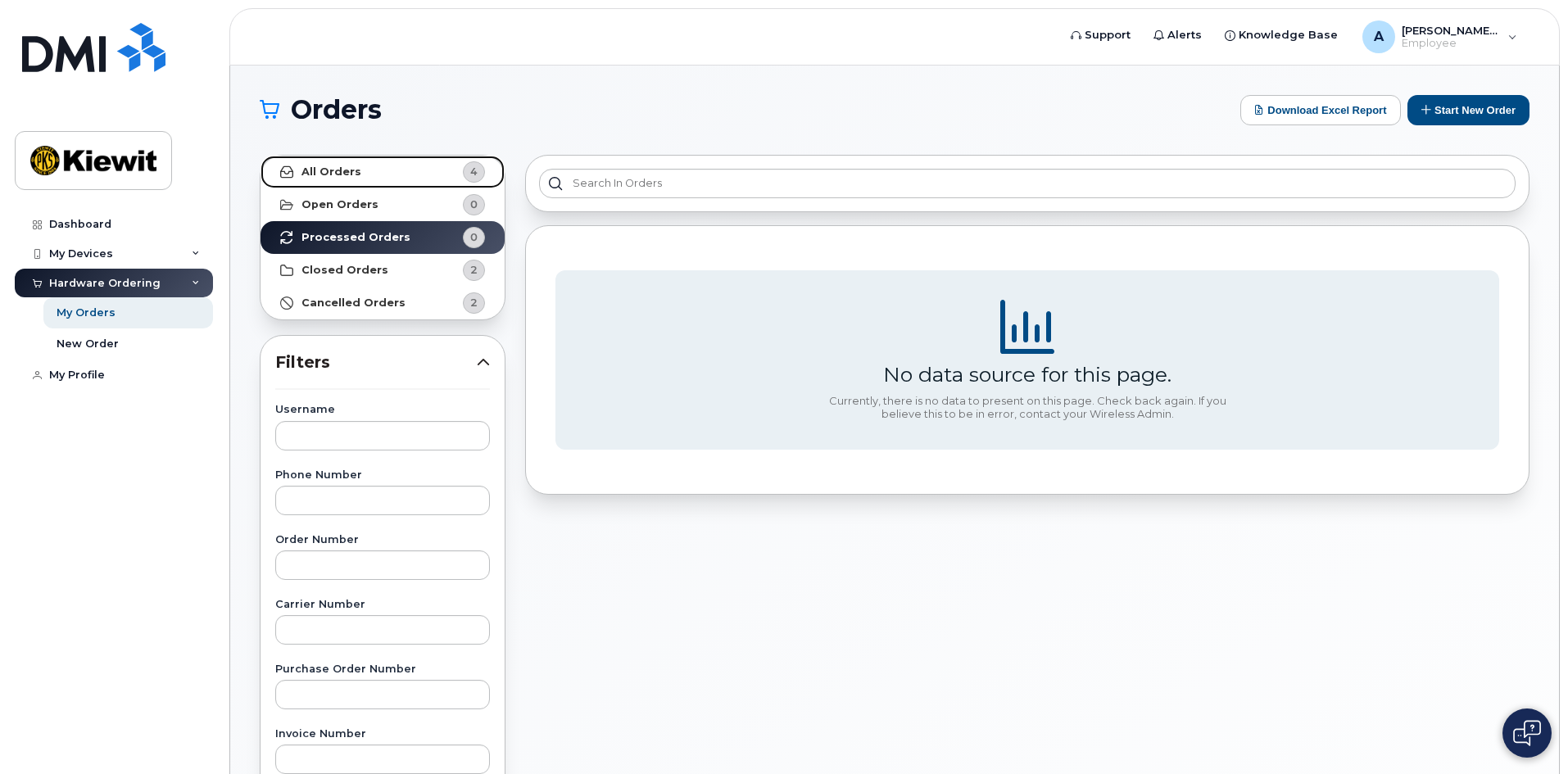
click at [356, 183] on link "All Orders 4" at bounding box center [383, 171] width 244 height 32
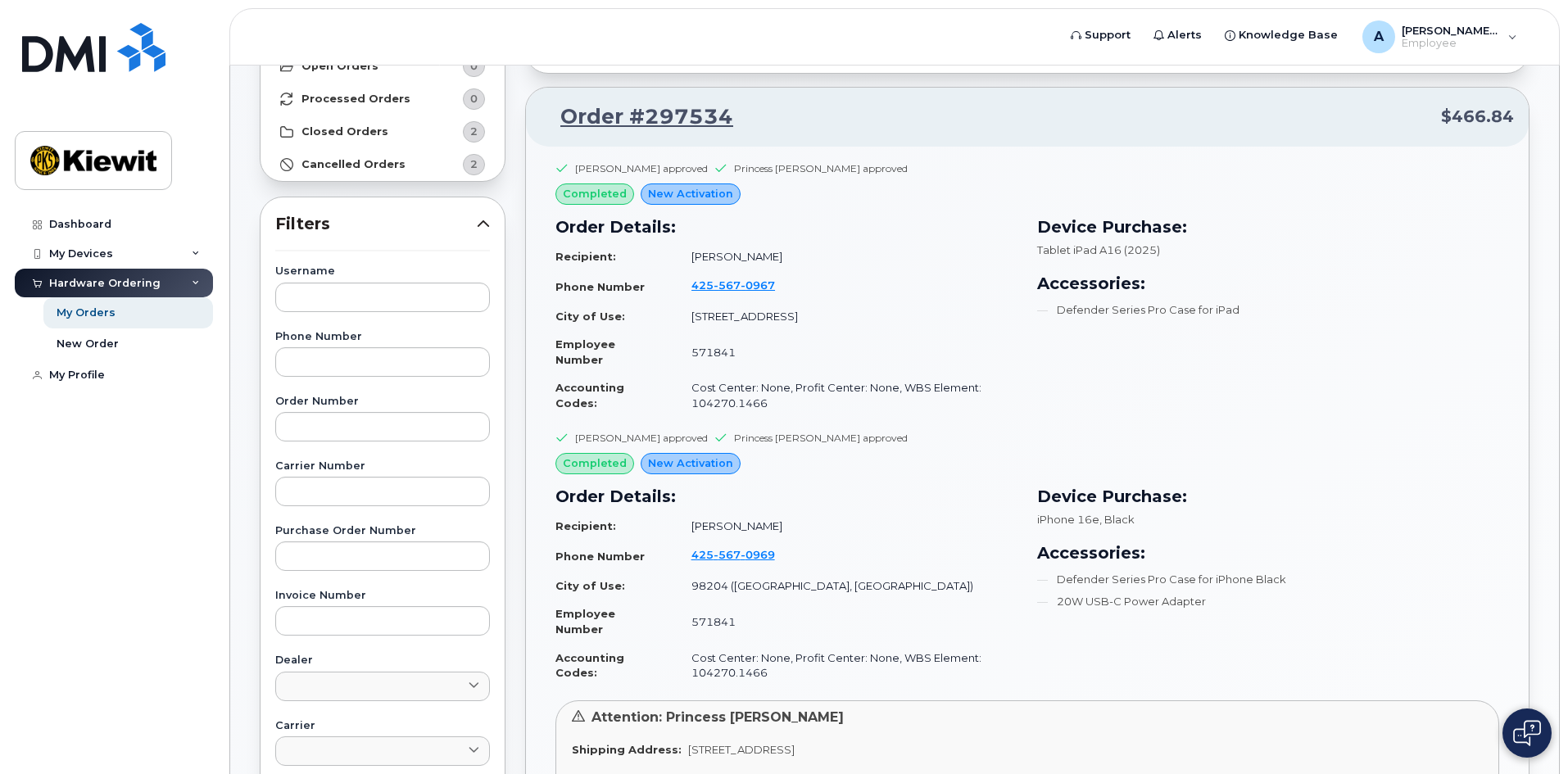
scroll to position [164, 0]
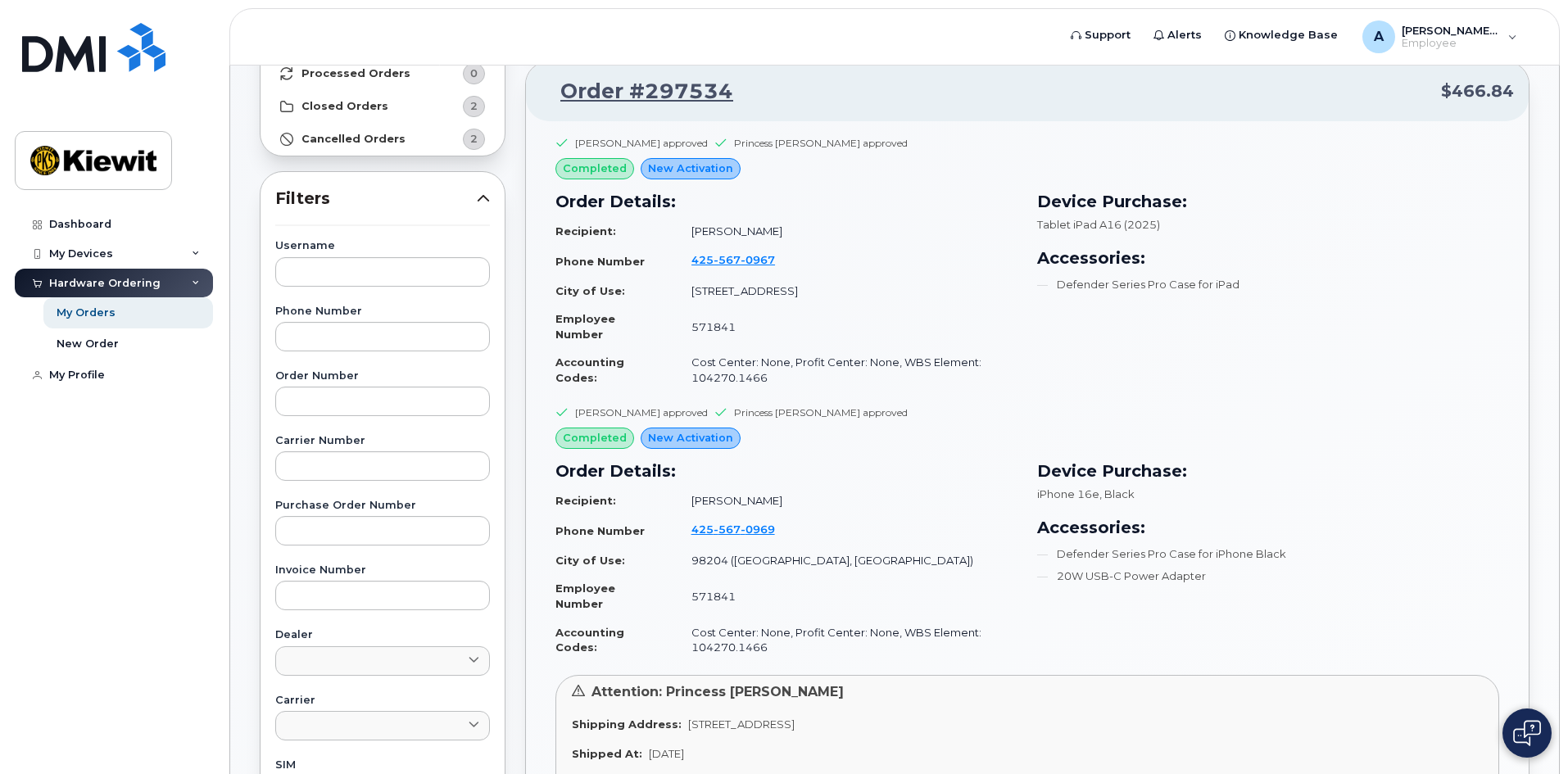
click at [858, 320] on td "571841" at bounding box center [847, 326] width 341 height 43
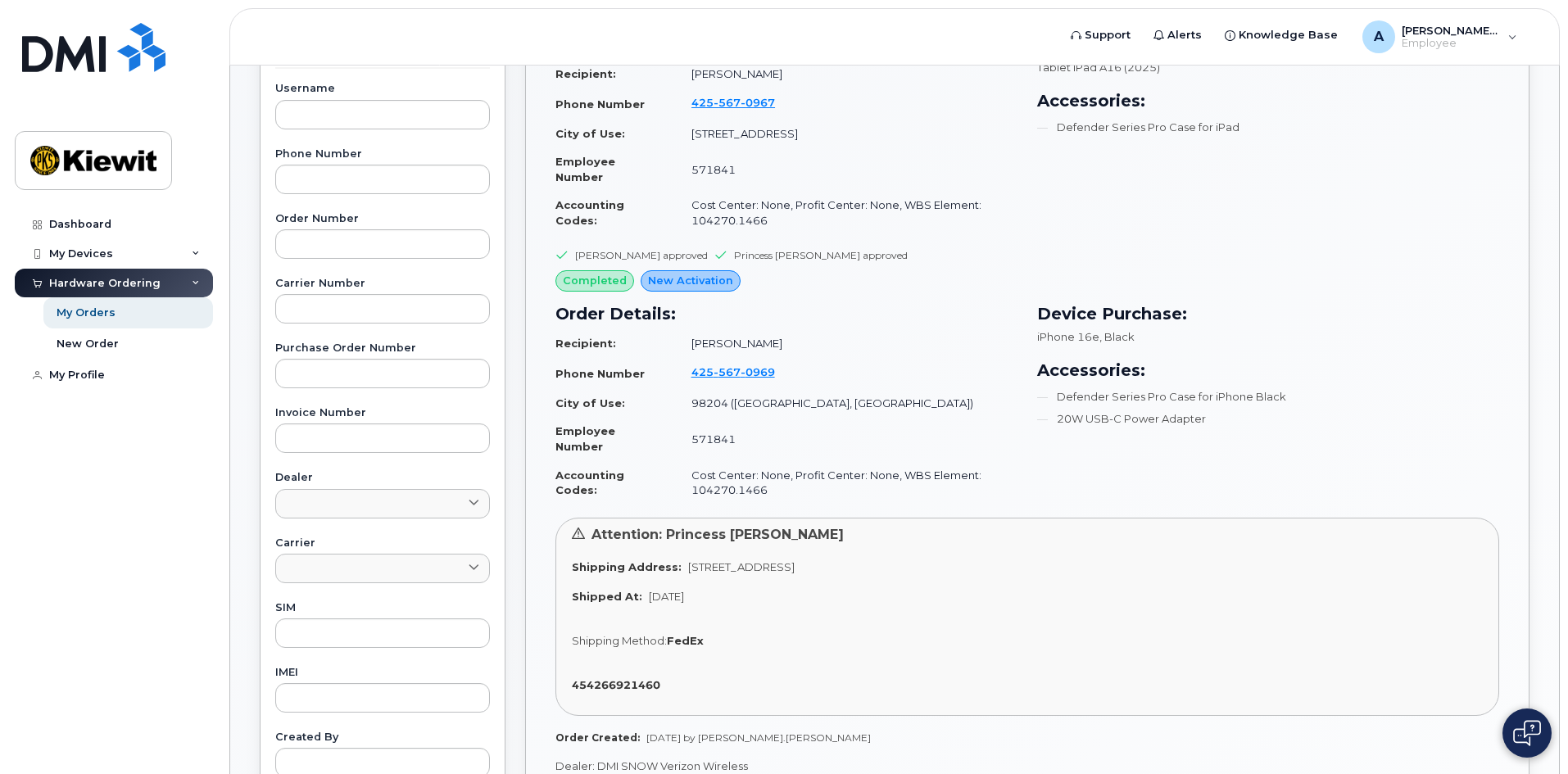
scroll to position [327, 0]
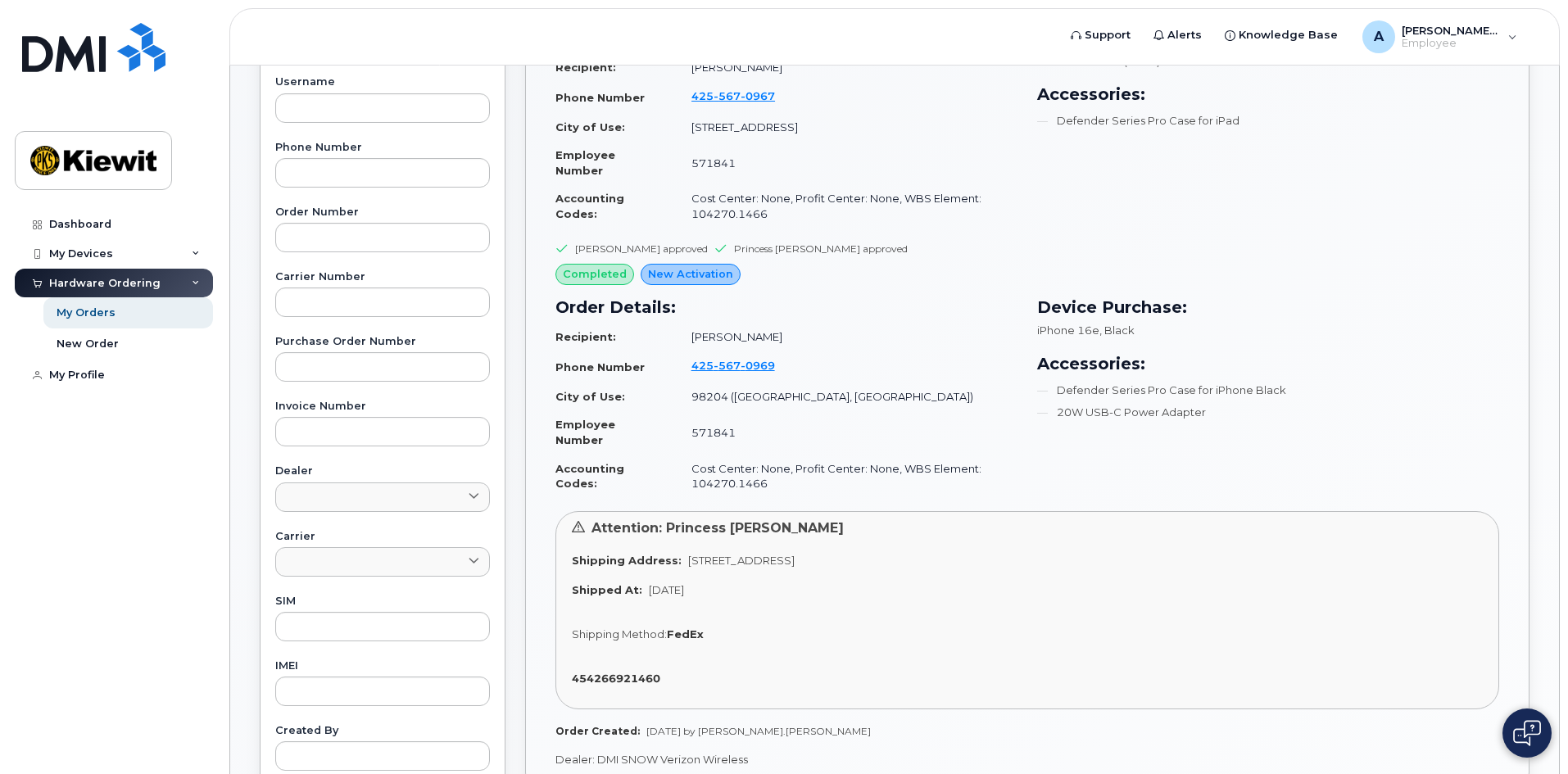
click at [1127, 202] on div "Device Purchase: Tablet iPad A16 (2025) Accessories: Defender Series Pro Case f…" at bounding box center [1268, 127] width 482 height 223
